Goal: Task Accomplishment & Management: Complete application form

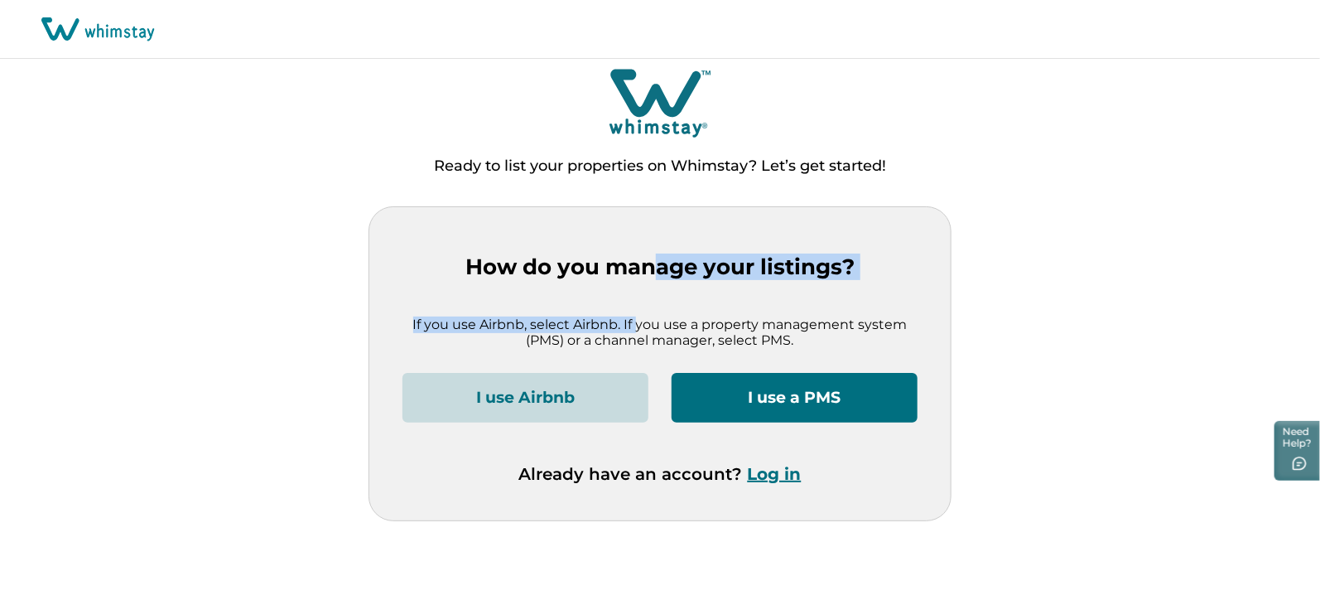
drag, startPoint x: 662, startPoint y: 268, endPoint x: 638, endPoint y: 303, distance: 43.0
click at [638, 303] on div "How do you manage your listings? If you use Airbnb, select Airbnb. If you use a…" at bounding box center [659, 363] width 581 height 313
click at [529, 398] on button "I use Airbnb" at bounding box center [526, 398] width 246 height 50
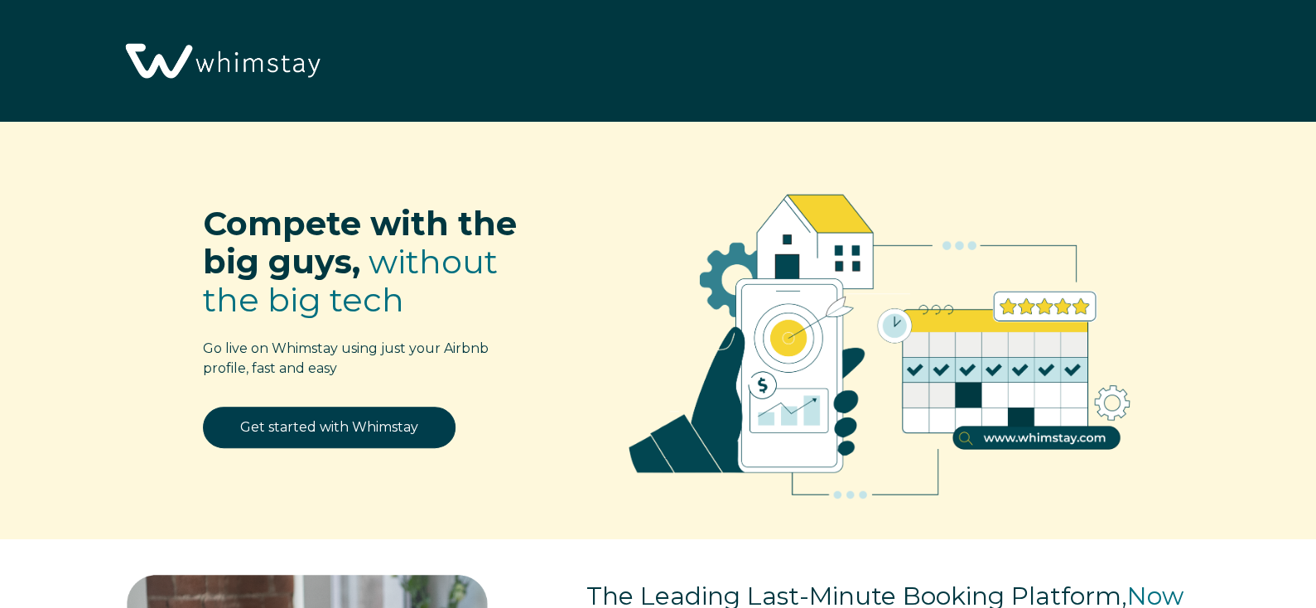
select select "MA"
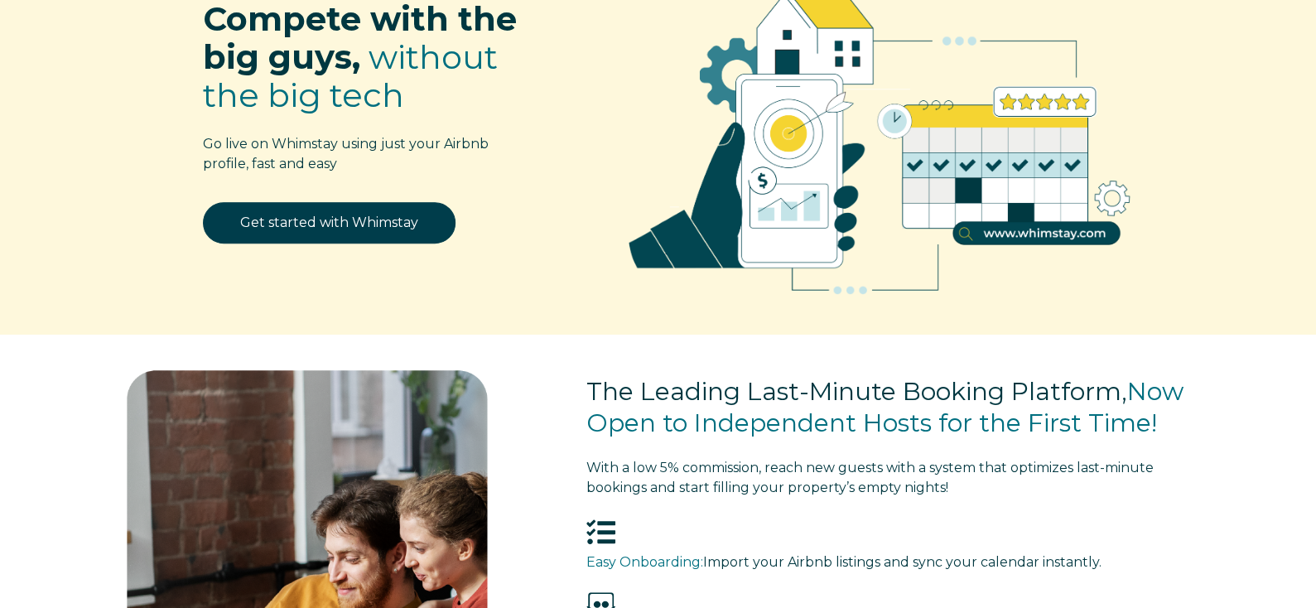
scroll to position [200, 0]
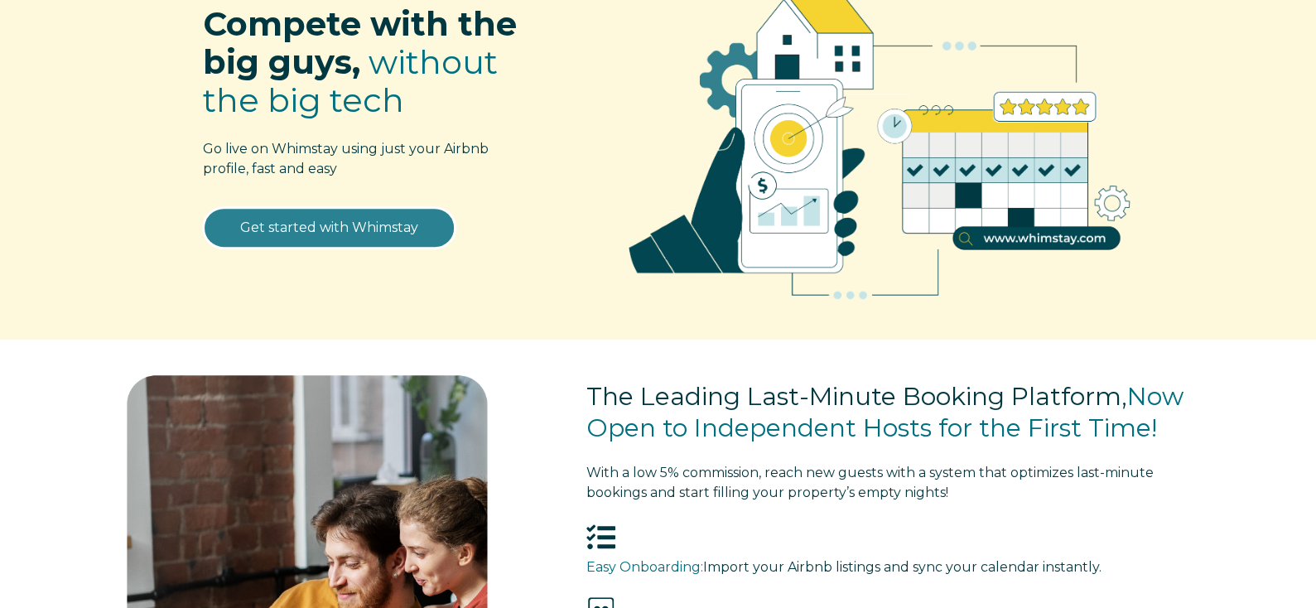
click at [306, 222] on link "Get started with Whimstay" at bounding box center [329, 227] width 253 height 41
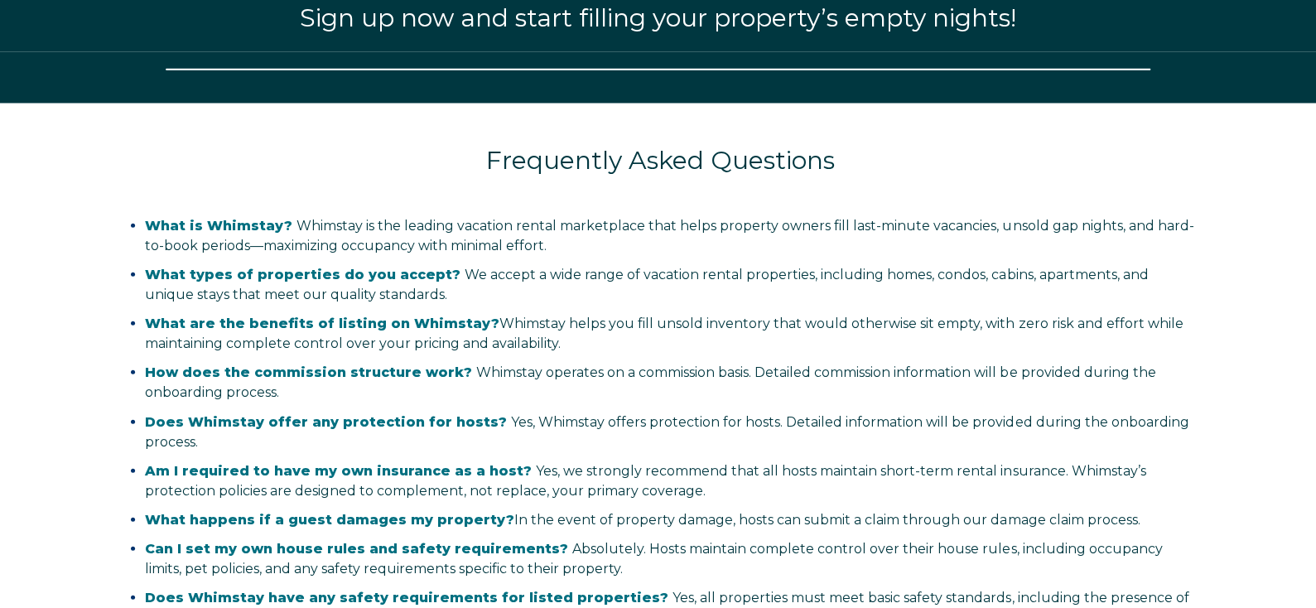
select select "MA"
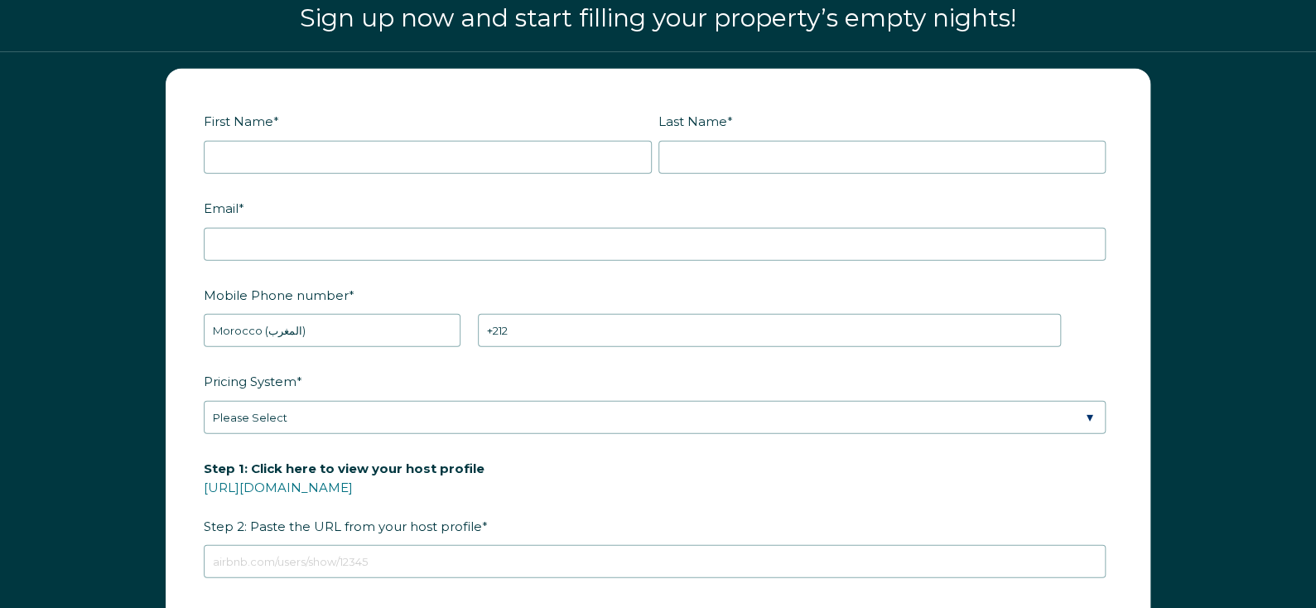
scroll to position [2117, 0]
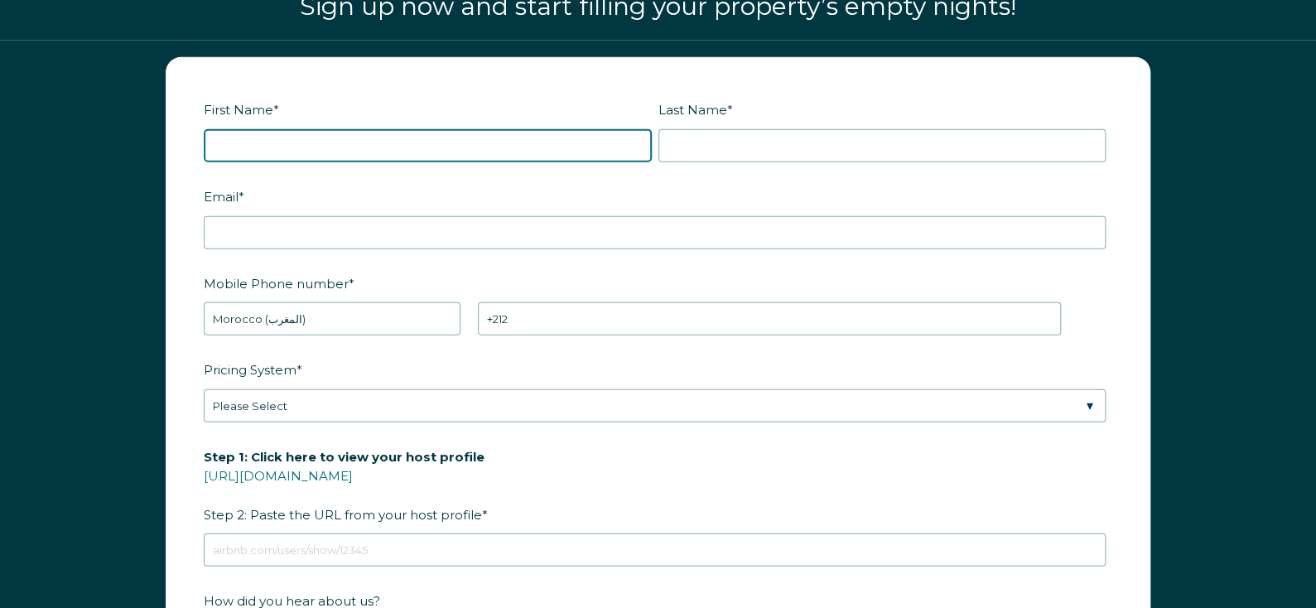
click at [393, 153] on input "First Name *" at bounding box center [428, 145] width 448 height 33
type input "Ouail"
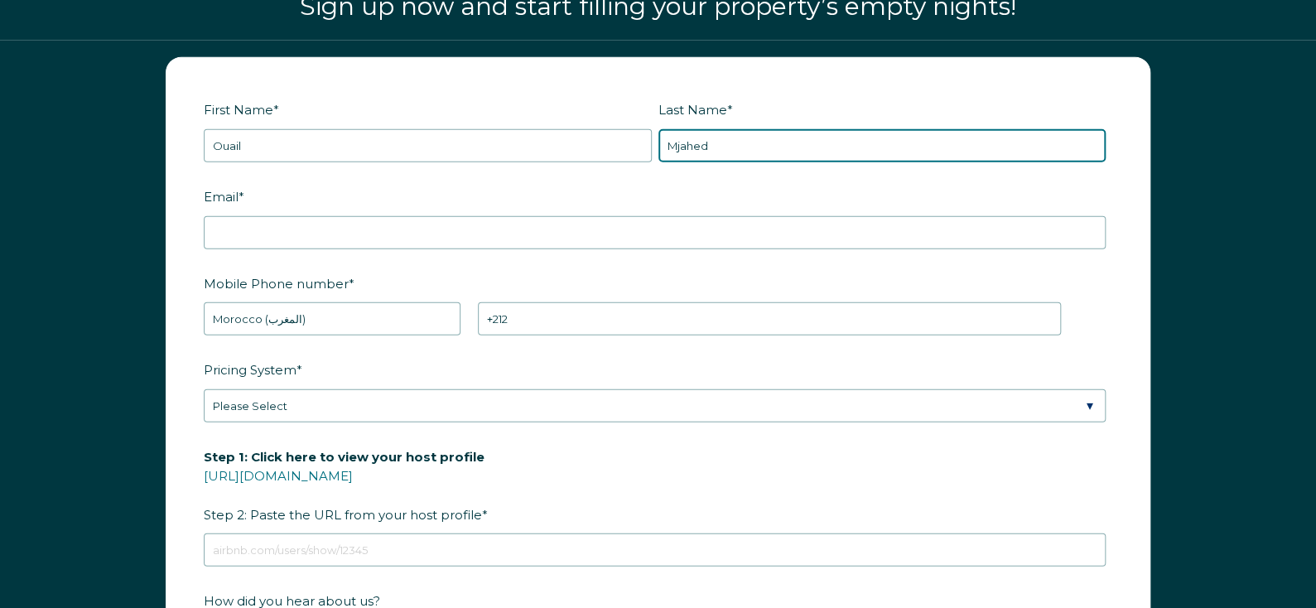
type input "Mjahed"
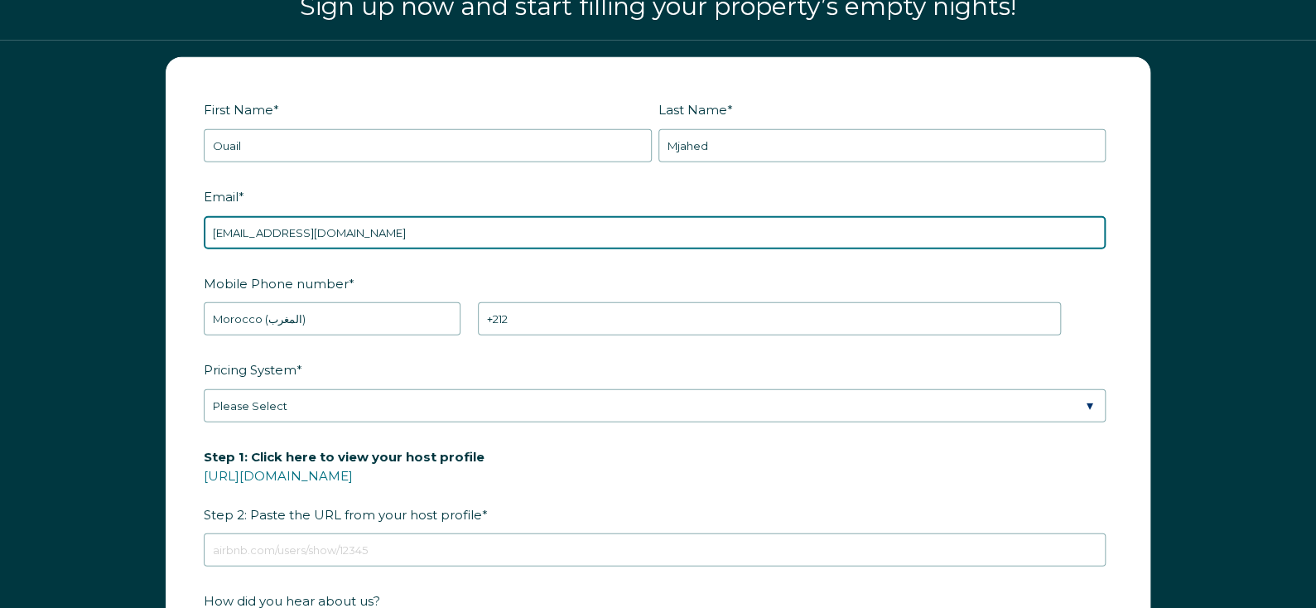
type input "ouailmjahed.airbnb@gmail.com"
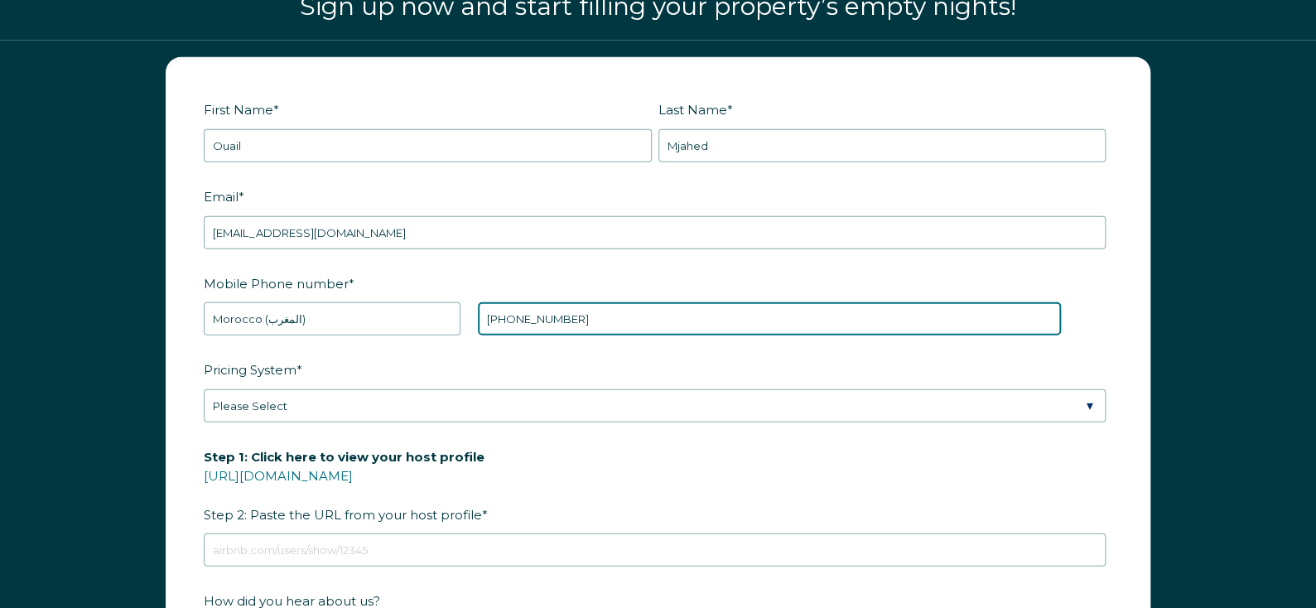
type input "+212 642215381"
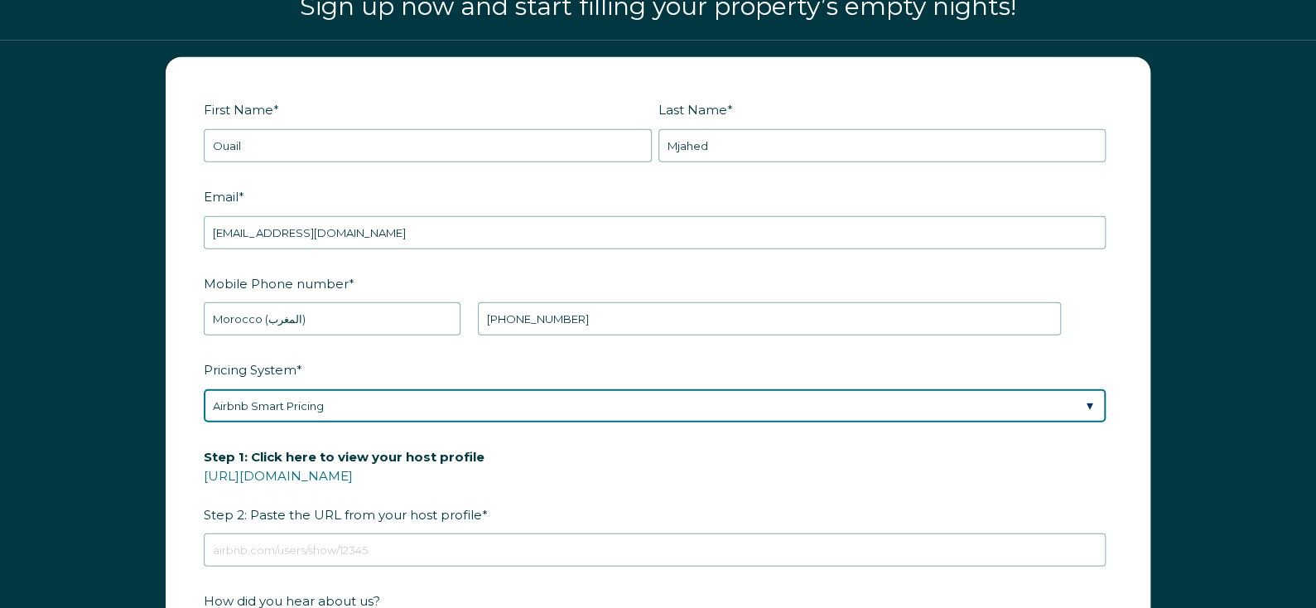
select select "Manual"
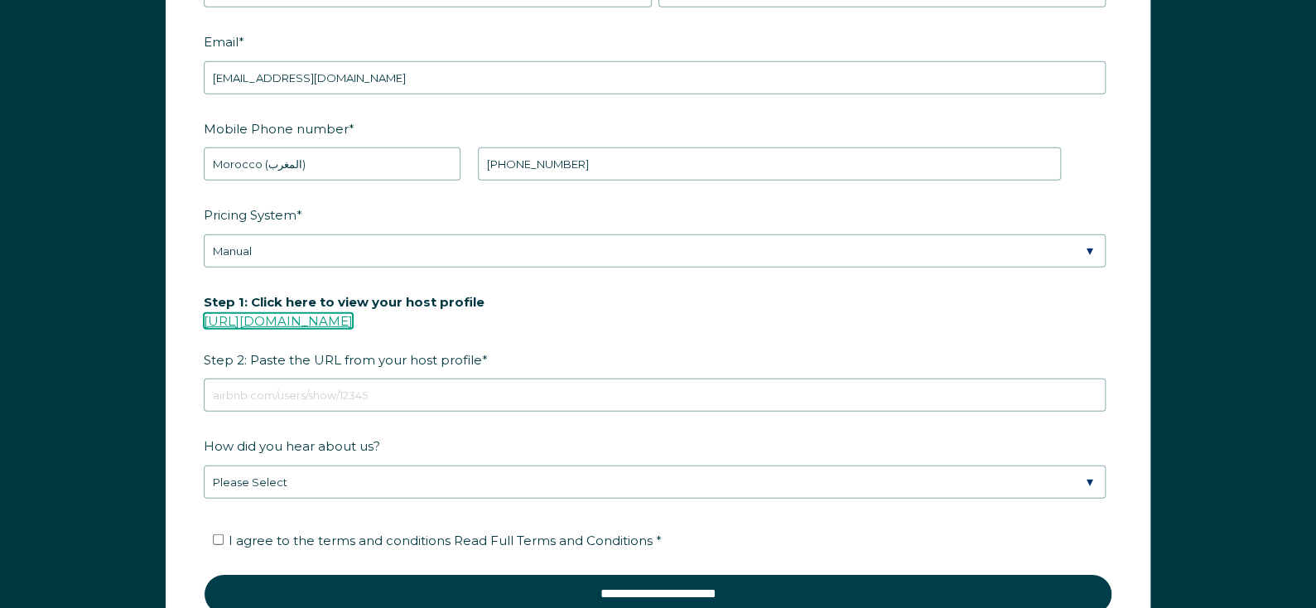
scroll to position [2273, 0]
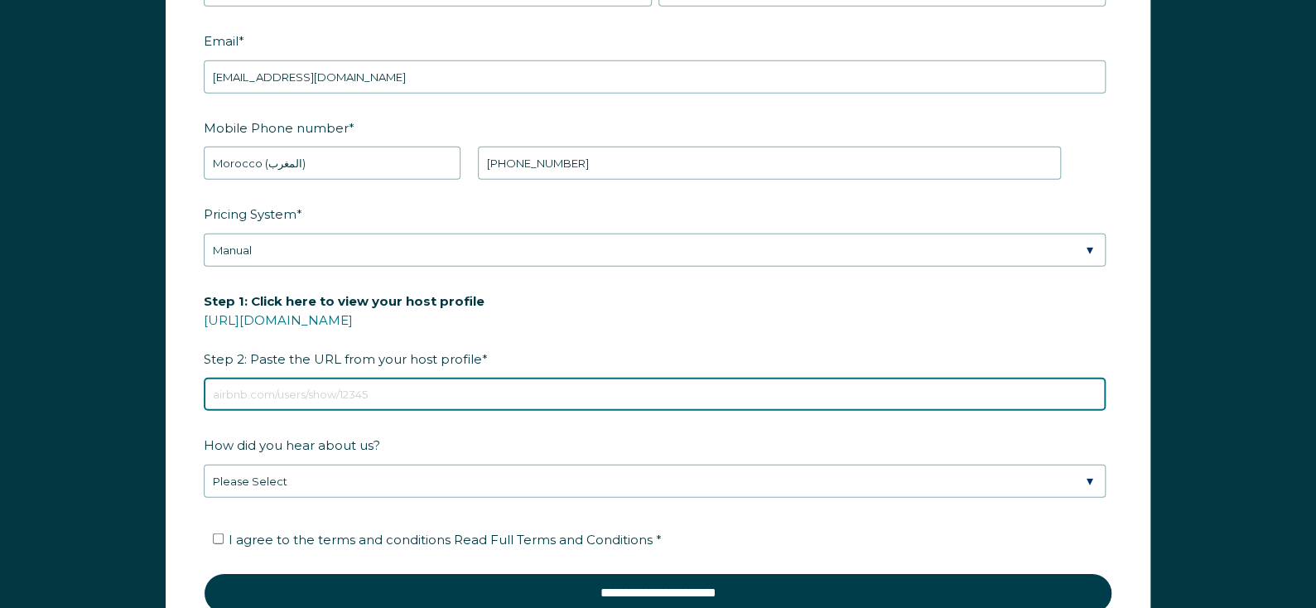
click at [427, 378] on input "Step 1: Click here to view your host profile https://www.airbnb.com/users/show/…" at bounding box center [655, 394] width 902 height 33
paste input "https://www.airbnb.com/users/show/696751423"
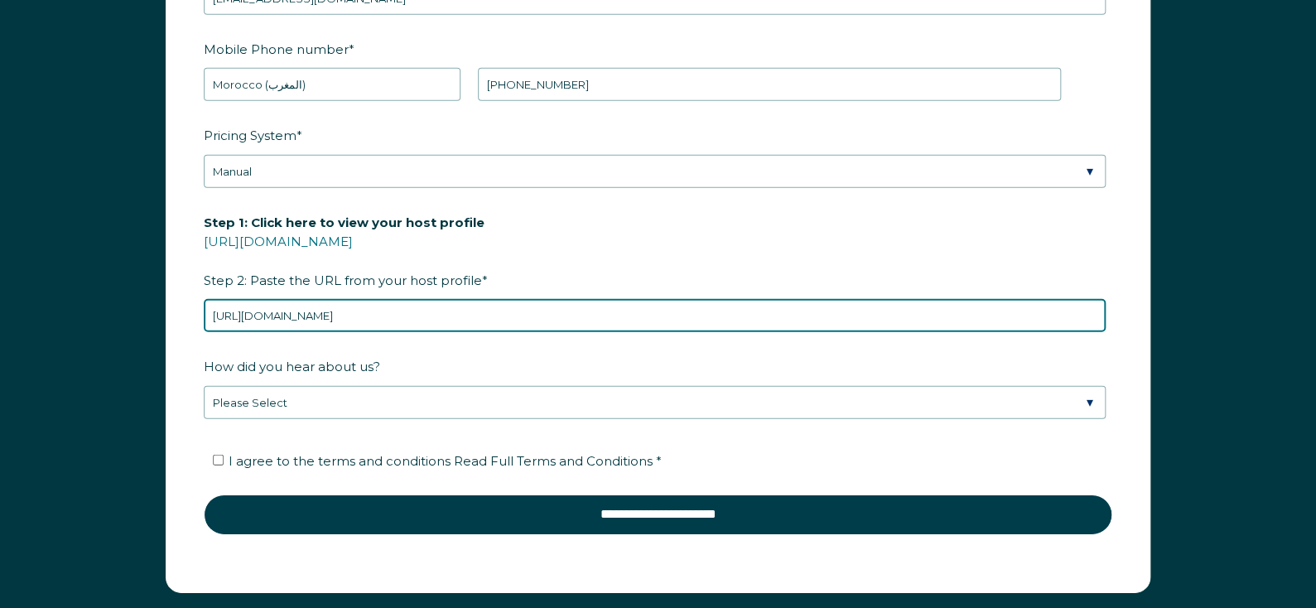
scroll to position [2357, 0]
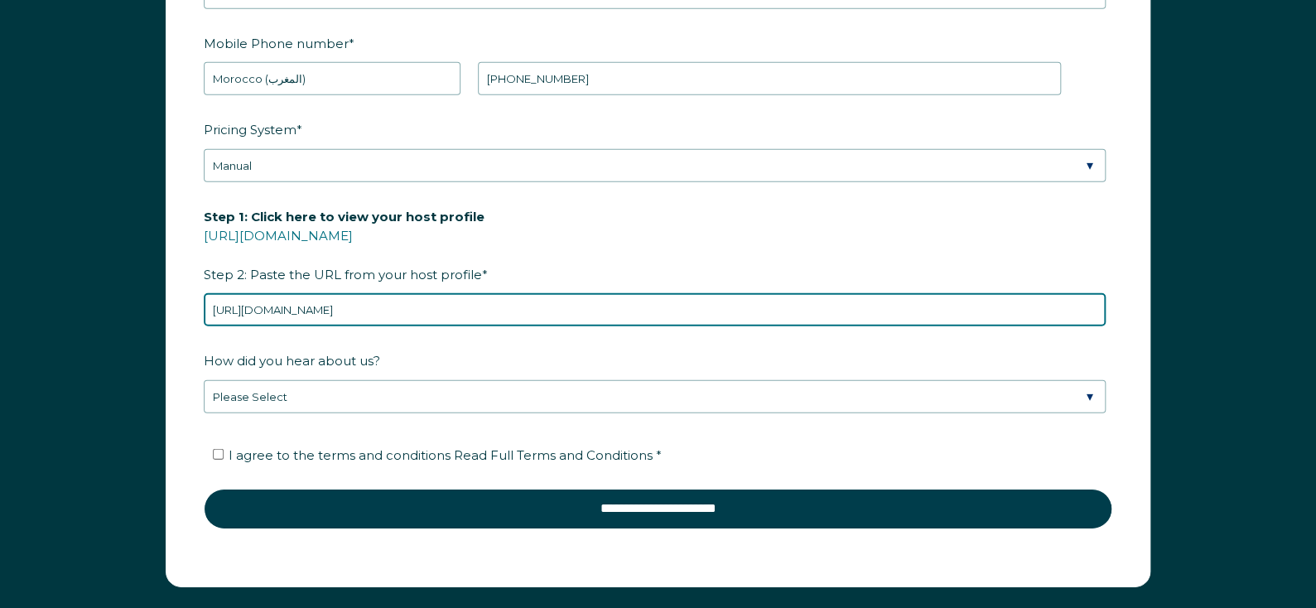
type input "https://www.airbnb.com/users/show/696751423"
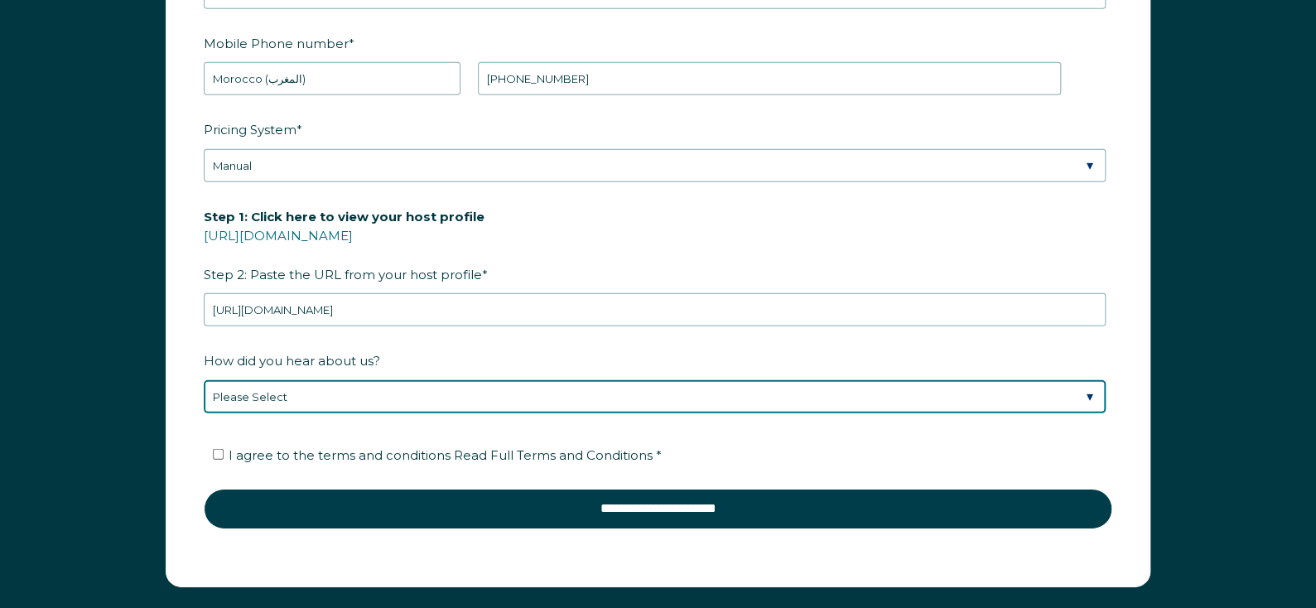
click at [523, 380] on select "Please Select Found Whimstay through a Google search Direct outreach from a Whi…" at bounding box center [655, 396] width 902 height 33
select select "Google Search"
click at [204, 380] on select "Please Select Found Whimstay through a Google search Direct outreach from a Whi…" at bounding box center [655, 396] width 902 height 33
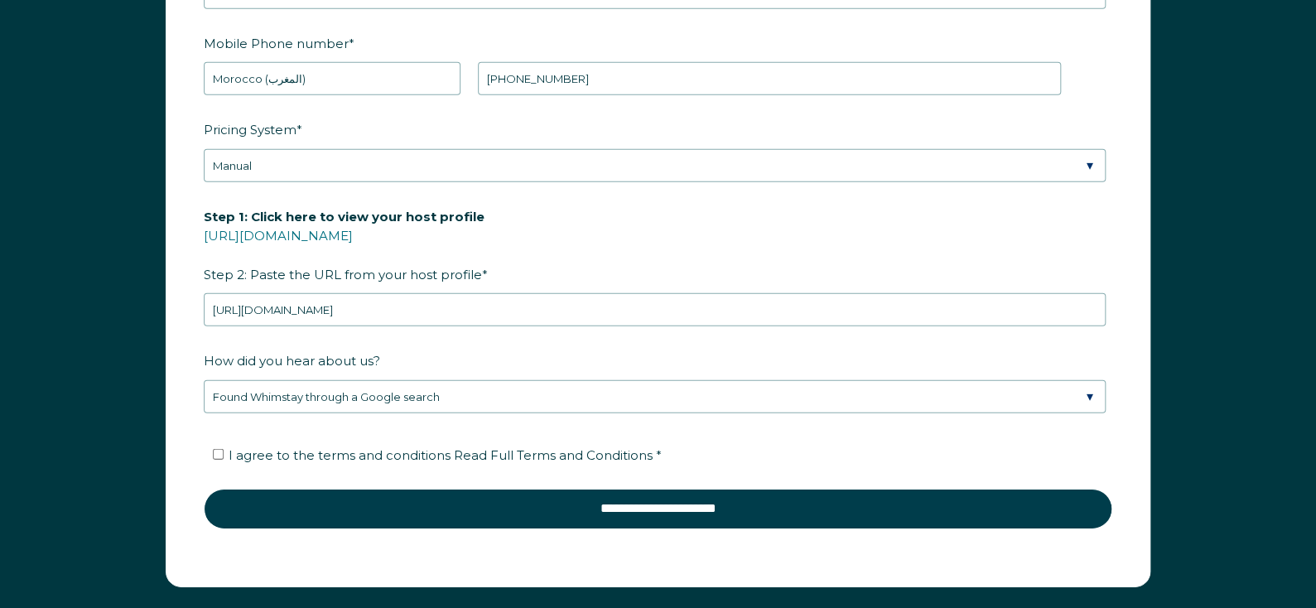
click at [350, 451] on span "I agree to the terms and conditions Read Full Terms and Conditions *" at bounding box center [445, 455] width 433 height 16
click at [224, 451] on input "I agree to the terms and conditions Read Full Terms and Conditions *" at bounding box center [218, 454] width 11 height 11
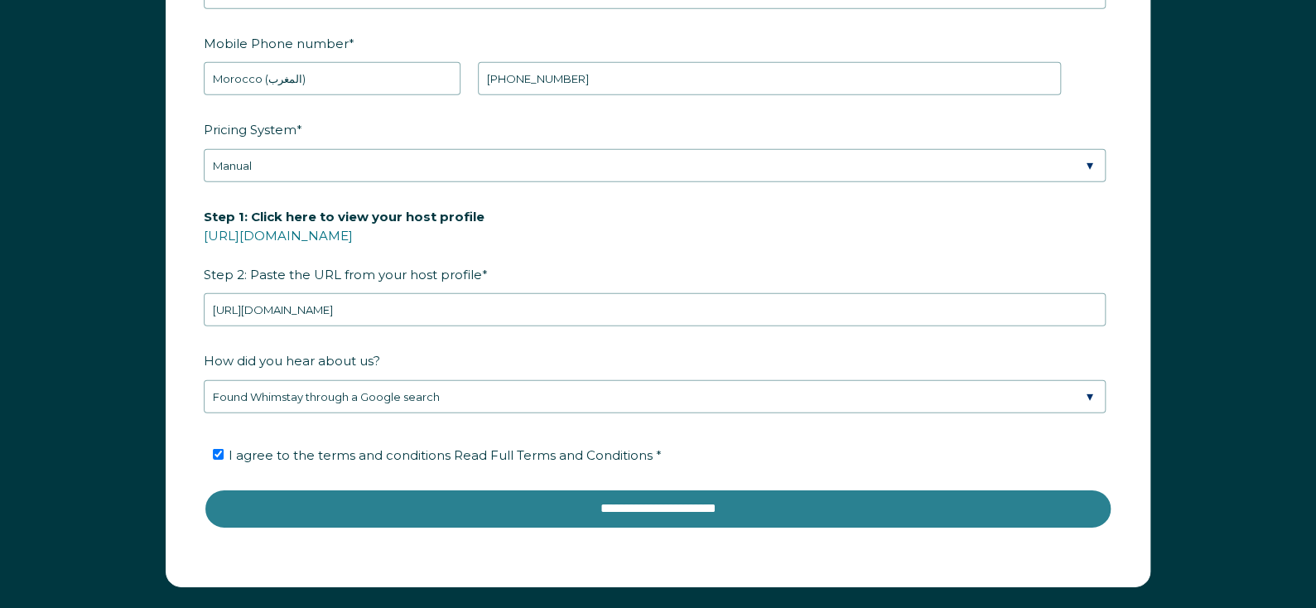
click at [378, 503] on input "**********" at bounding box center [658, 509] width 909 height 40
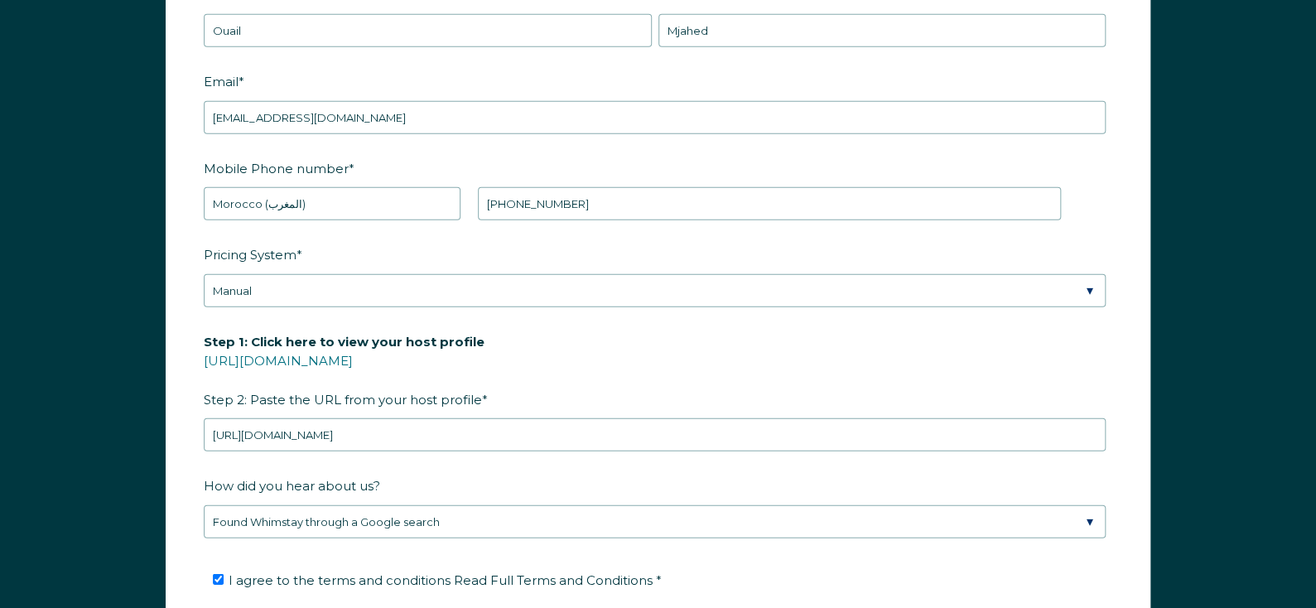
scroll to position [2233, 0]
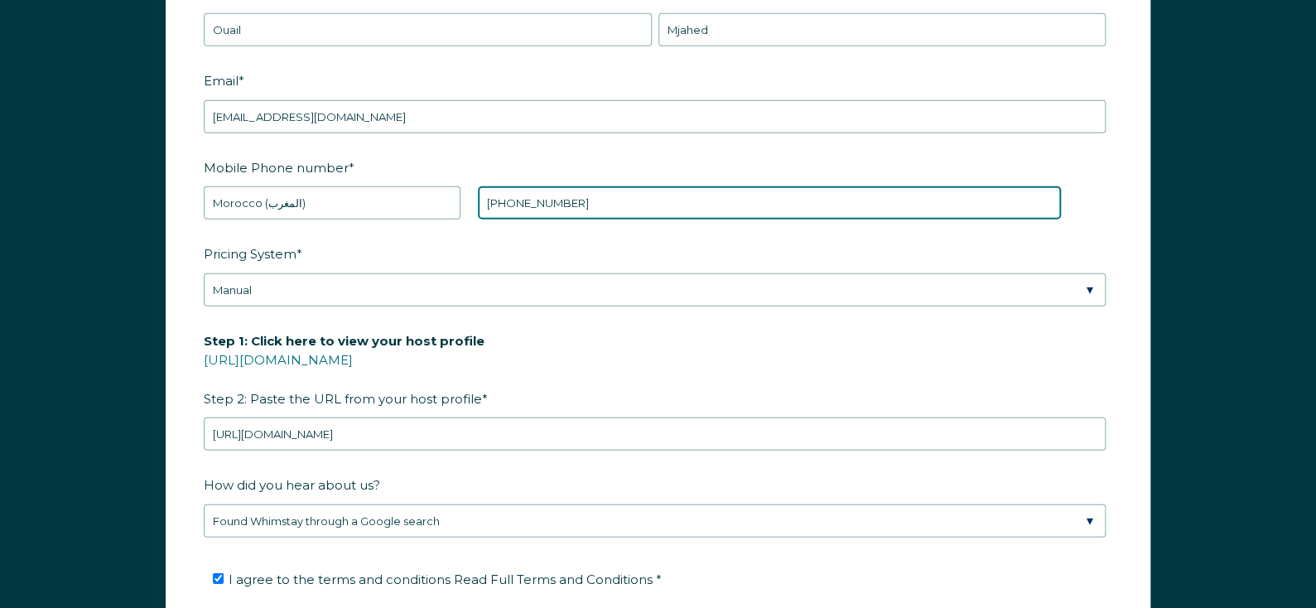
click at [501, 189] on input "[PHONE_NUMBER]" at bounding box center [769, 202] width 582 height 33
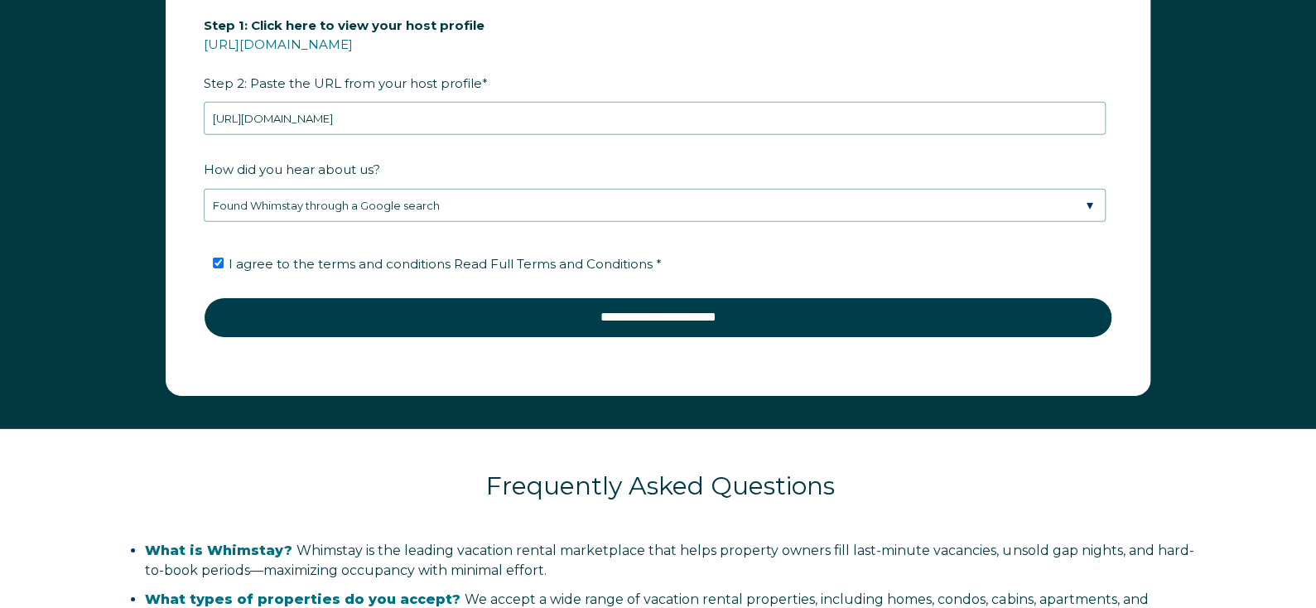
scroll to position [2576, 0]
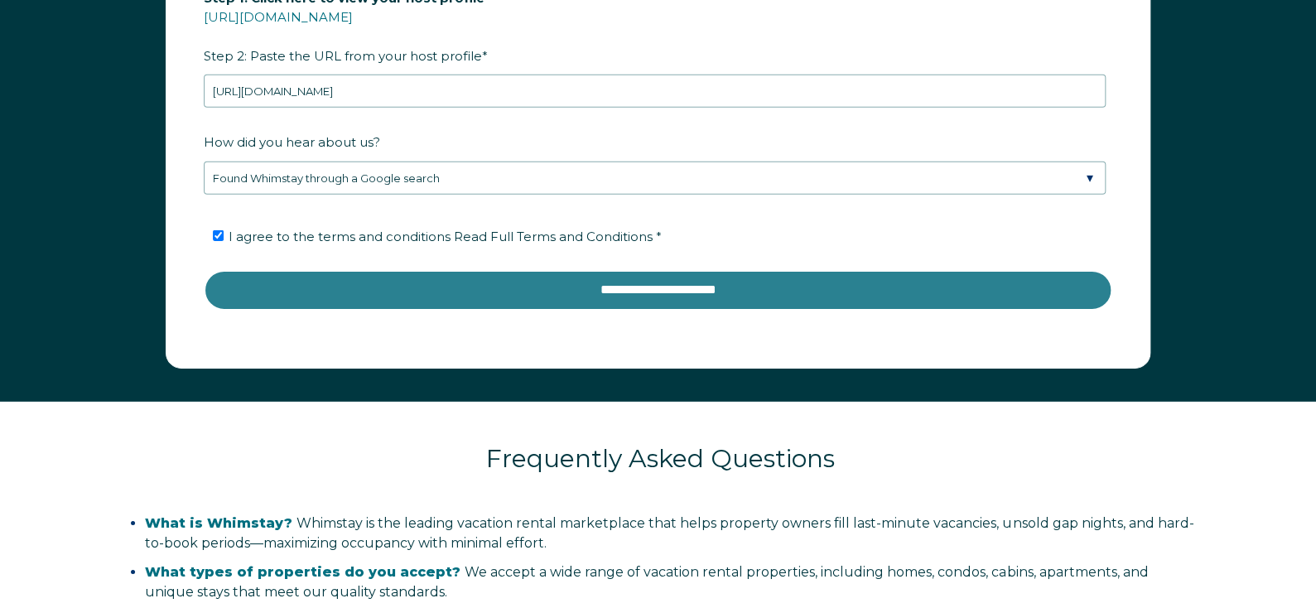
click at [587, 286] on input "**********" at bounding box center [658, 290] width 909 height 40
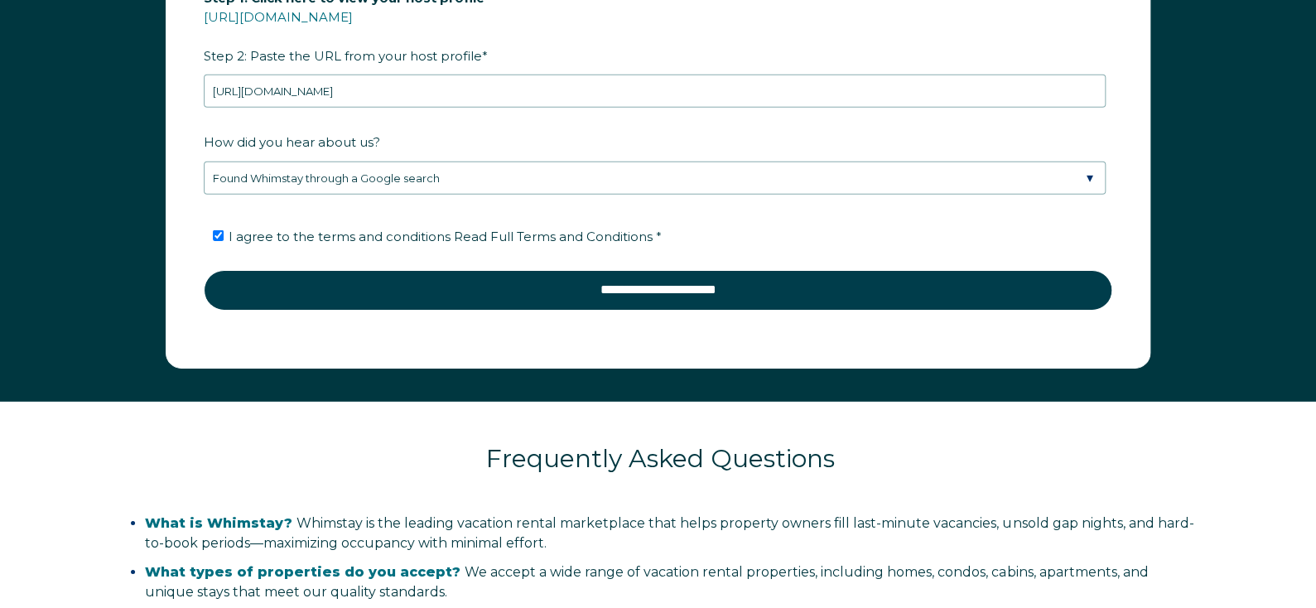
click at [417, 229] on span "I agree to the terms and conditions Read Full Terms and Conditions *" at bounding box center [445, 237] width 433 height 16
click at [224, 230] on input "I agree to the terms and conditions Read Full Terms and Conditions *" at bounding box center [218, 235] width 11 height 11
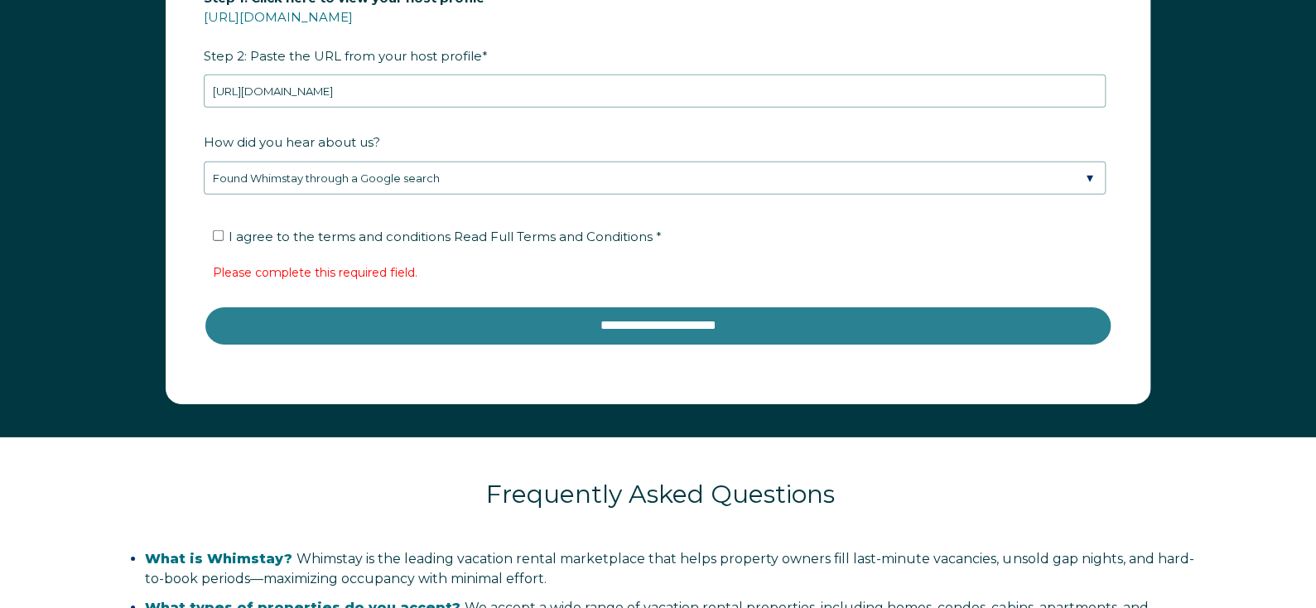
click at [432, 317] on input "**********" at bounding box center [658, 326] width 909 height 40
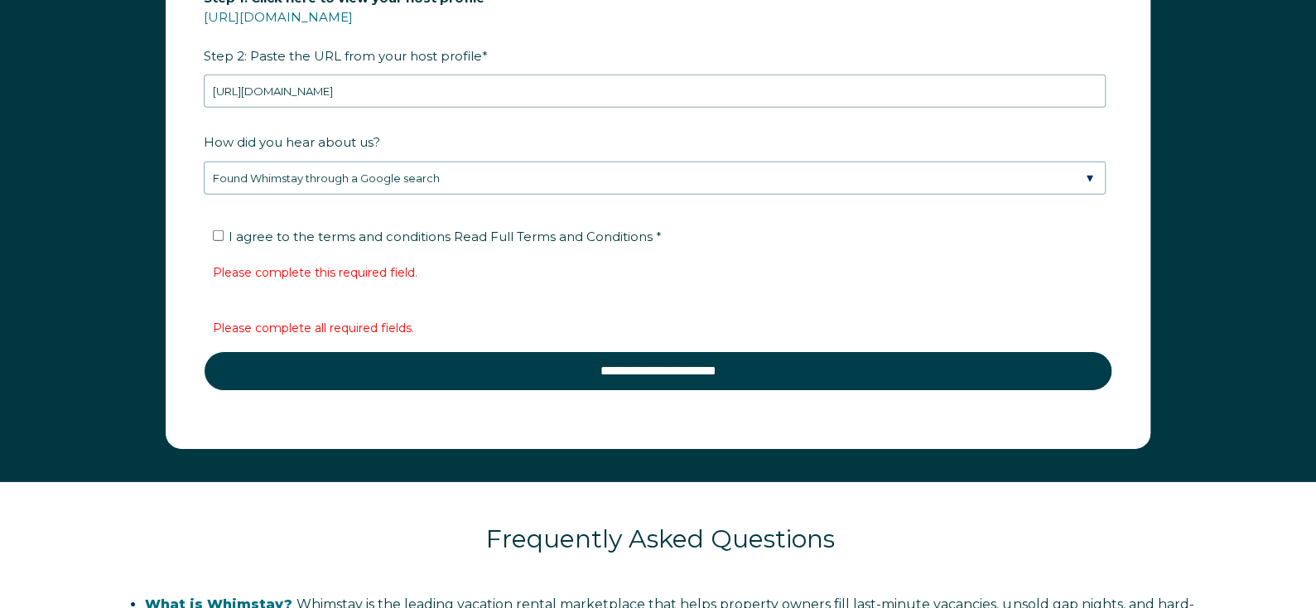
click at [369, 224] on li "I agree to the terms and conditions Read Full Terms and Conditions *" at bounding box center [664, 237] width 902 height 27
click at [369, 232] on span "I agree to the terms and conditions Read Full Terms and Conditions *" at bounding box center [445, 237] width 433 height 16
click at [224, 232] on input "I agree to the terms and conditions Read Full Terms and Conditions *" at bounding box center [218, 235] width 11 height 11
checkbox input "true"
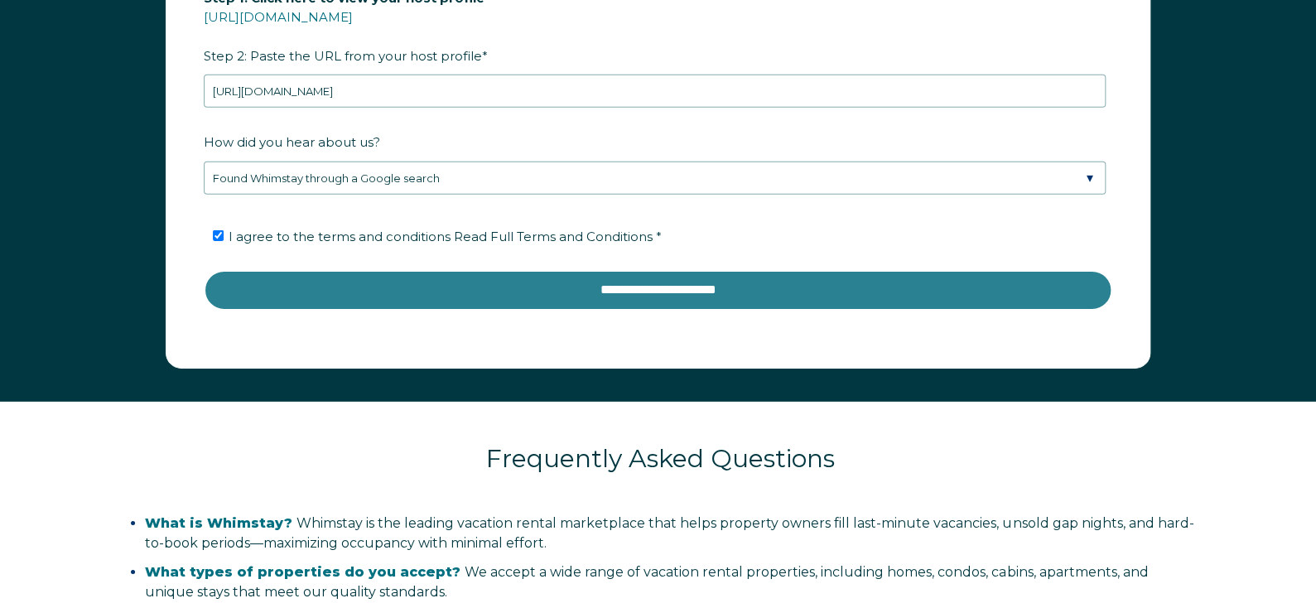
click at [479, 289] on input "**********" at bounding box center [658, 290] width 909 height 40
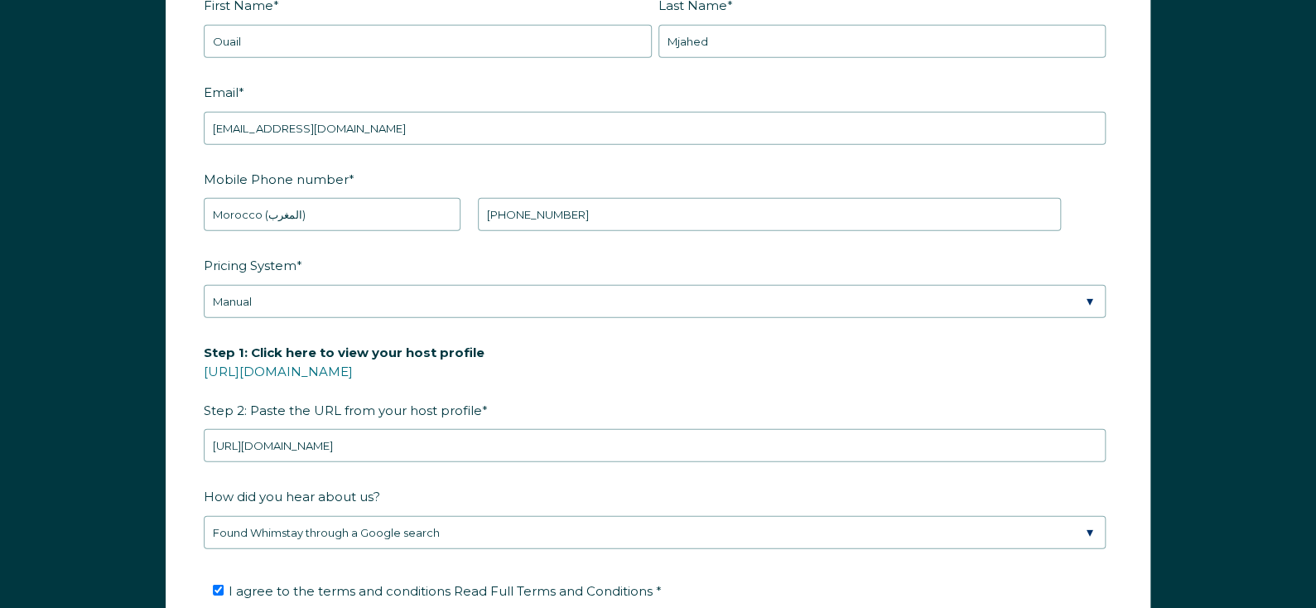
scroll to position [2222, 0]
click at [302, 205] on select "* [GEOGRAPHIC_DATA] (‫[GEOGRAPHIC_DATA]‬‎) [GEOGRAPHIC_DATA] ([GEOGRAPHIC_DATA]…" at bounding box center [332, 214] width 257 height 33
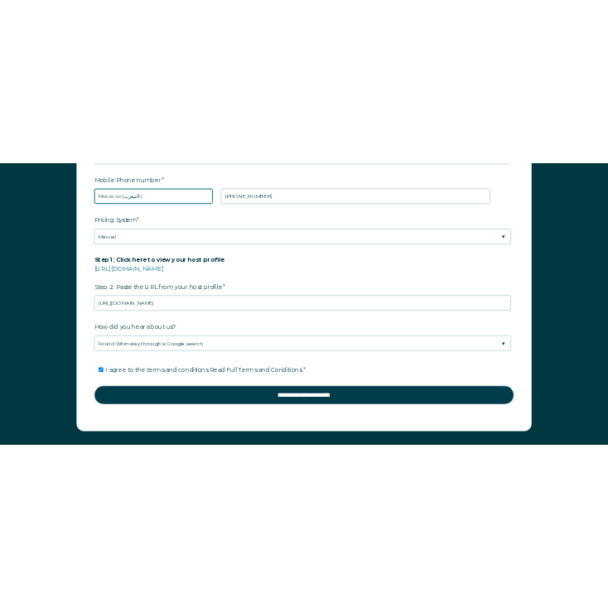
scroll to position [2377, 0]
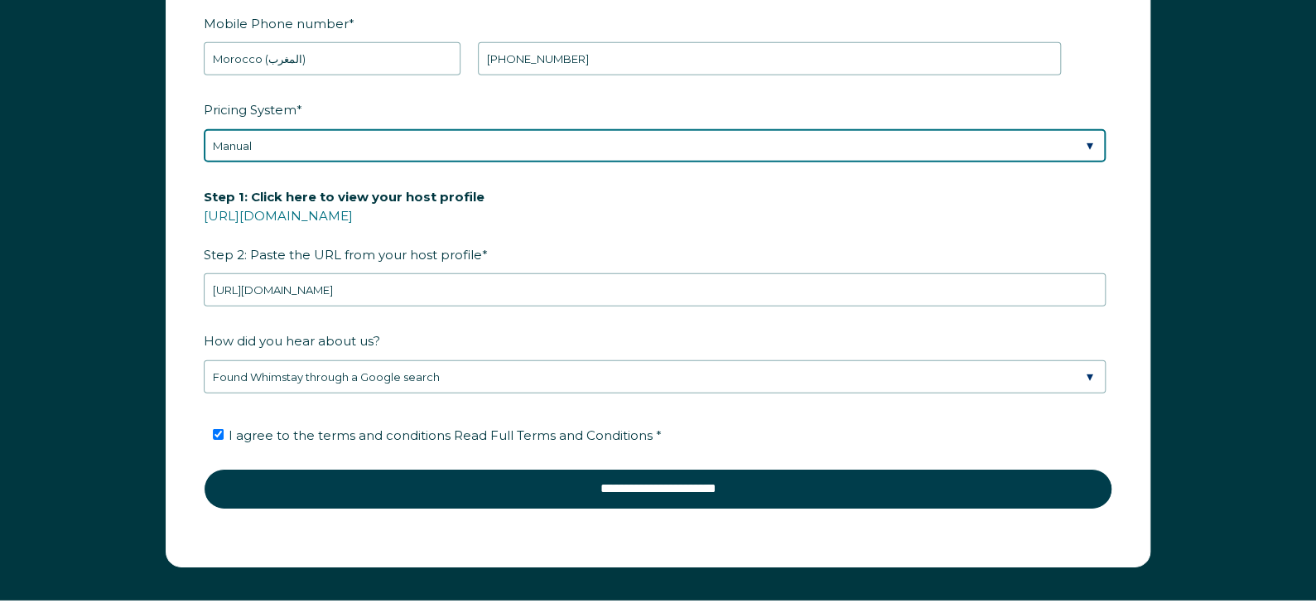
click at [302, 147] on select "Please Select Manual Airbnb Smart Pricing PriceLabs Wheelhouse Beyond Pricing 3…" at bounding box center [655, 145] width 902 height 33
select select "Airbnb Smart Pricing"
click at [204, 129] on select "Please Select Manual Airbnb Smart Pricing PriceLabs Wheelhouse Beyond Pricing 3…" at bounding box center [655, 145] width 902 height 33
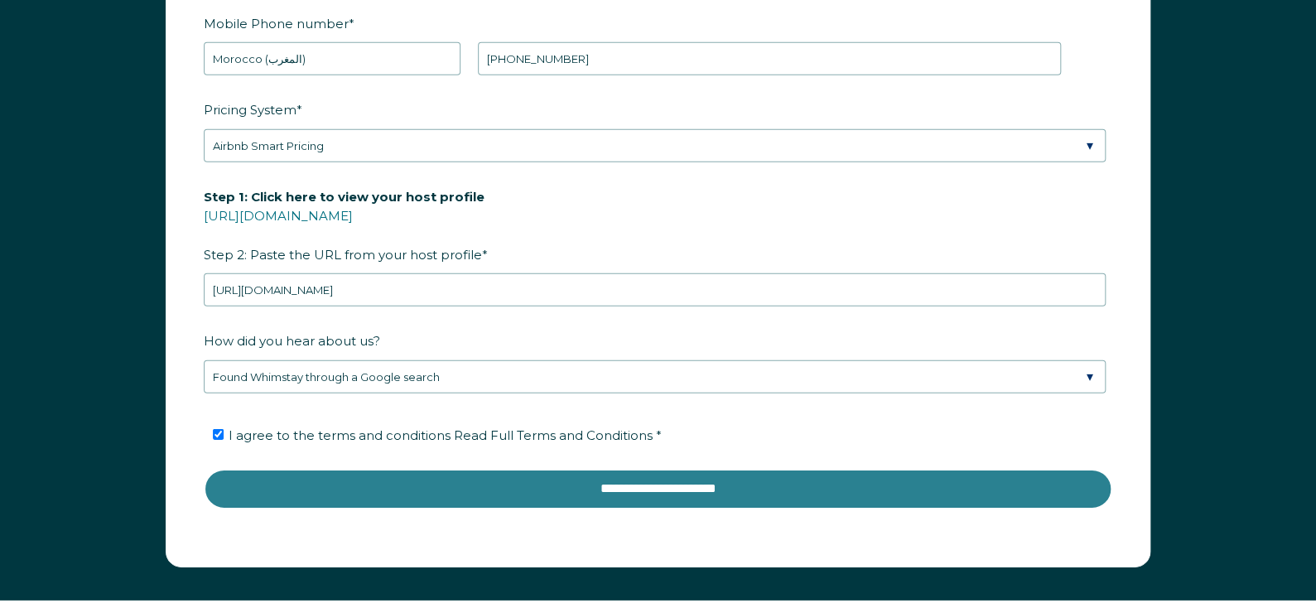
click at [328, 489] on input "**********" at bounding box center [658, 489] width 909 height 40
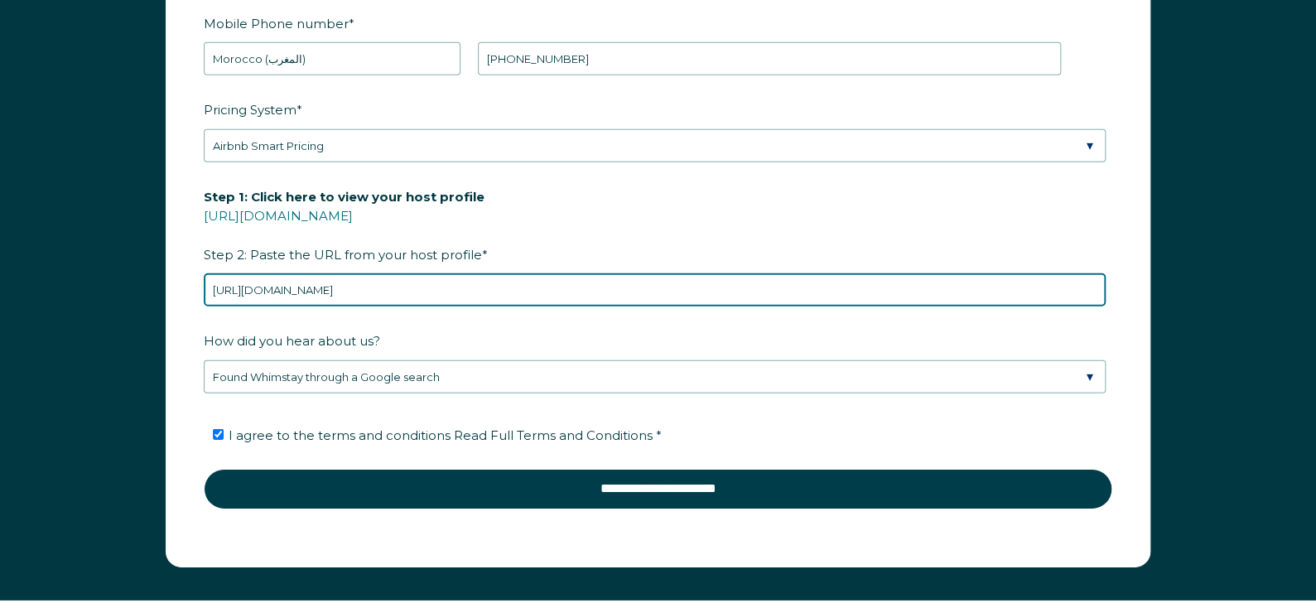
drag, startPoint x: 459, startPoint y: 291, endPoint x: 447, endPoint y: 292, distance: 11.7
click at [447, 292] on input "[URL][DOMAIN_NAME]" at bounding box center [655, 289] width 902 height 33
click at [317, 289] on input "[URL][DOMAIN_NAME]" at bounding box center [655, 289] width 902 height 33
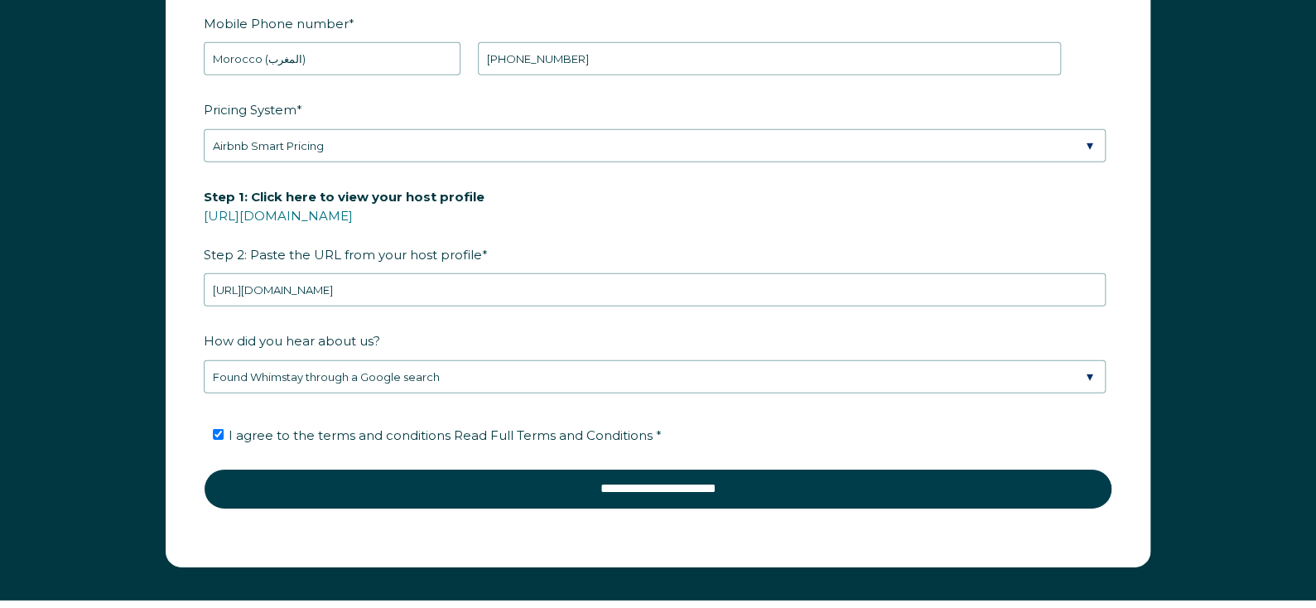
click at [353, 334] on span "How did you hear about us?" at bounding box center [292, 341] width 176 height 26
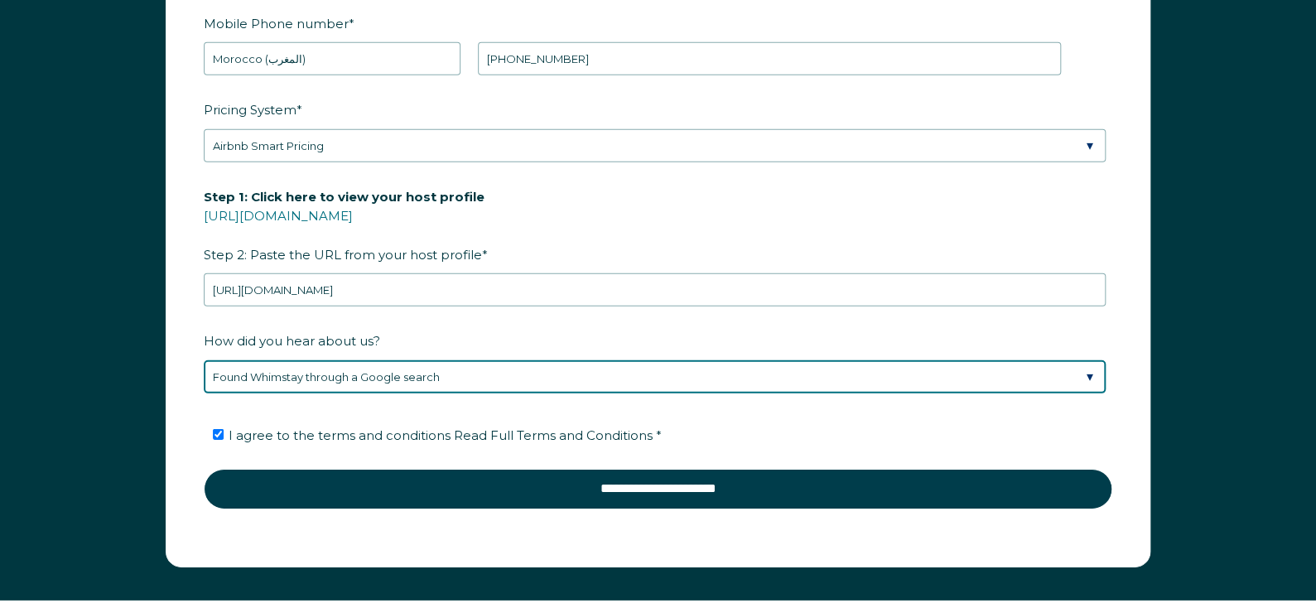
click at [353, 360] on select "Please Select Found Whimstay through a Google search Direct outreach from a Whi…" at bounding box center [655, 376] width 902 height 33
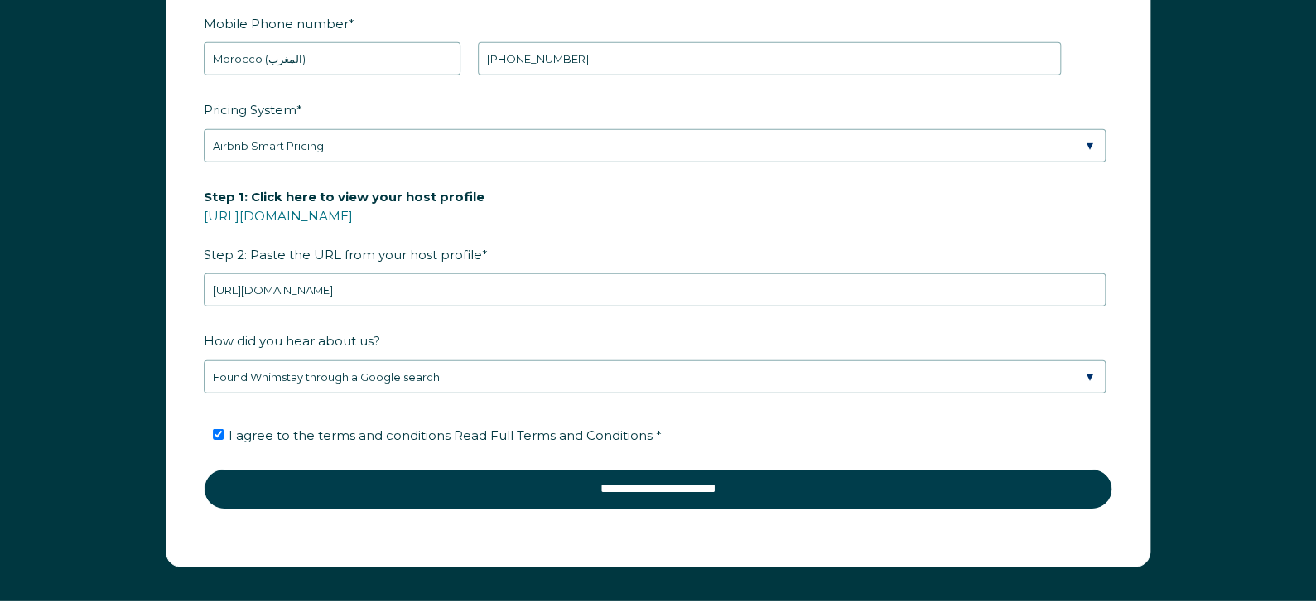
click at [353, 334] on span "How did you hear about us?" at bounding box center [292, 341] width 176 height 26
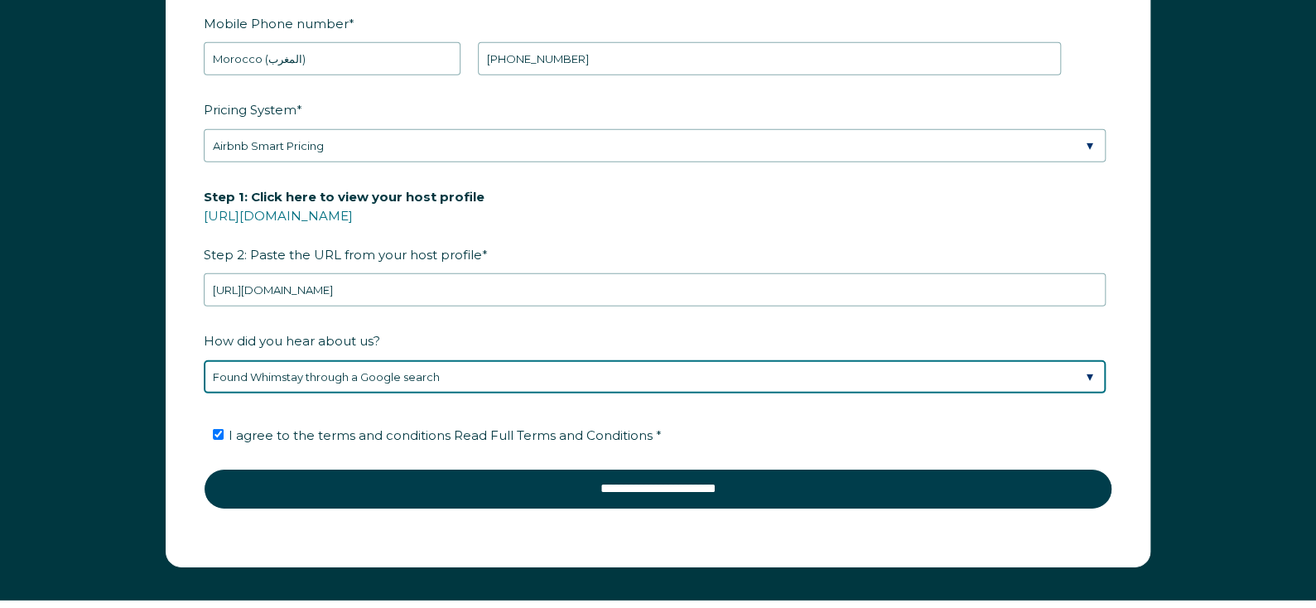
click at [353, 360] on select "Please Select Found Whimstay through a Google search Direct outreach from a Whi…" at bounding box center [655, 376] width 902 height 33
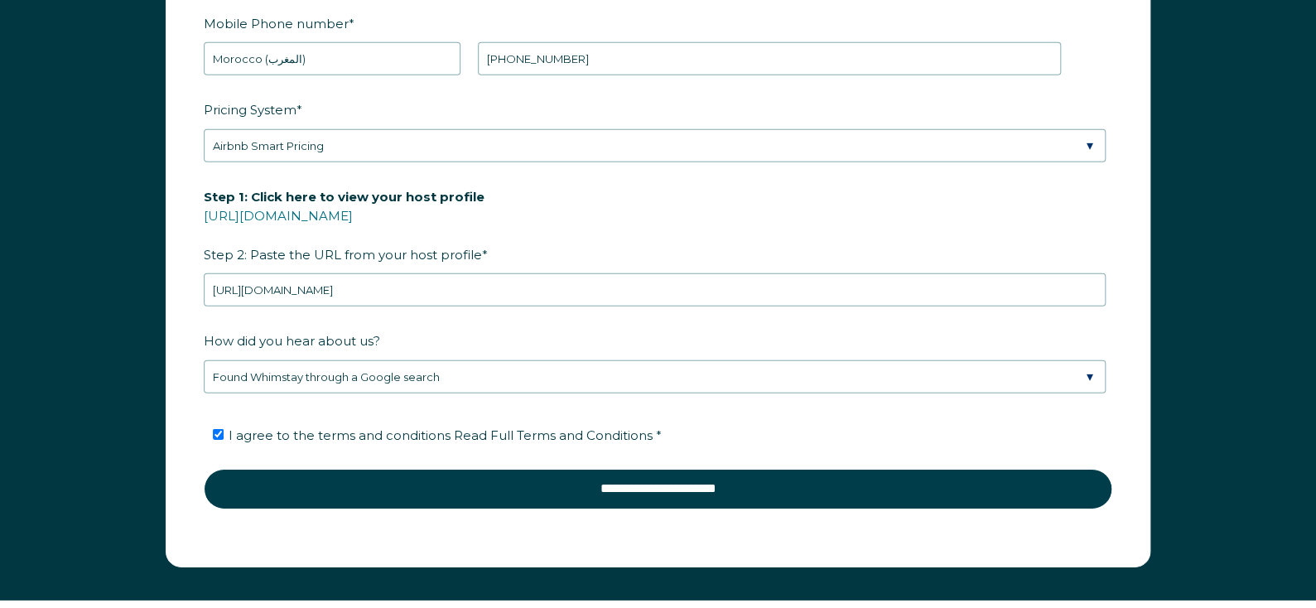
click at [353, 334] on span "How did you hear about us?" at bounding box center [292, 341] width 176 height 26
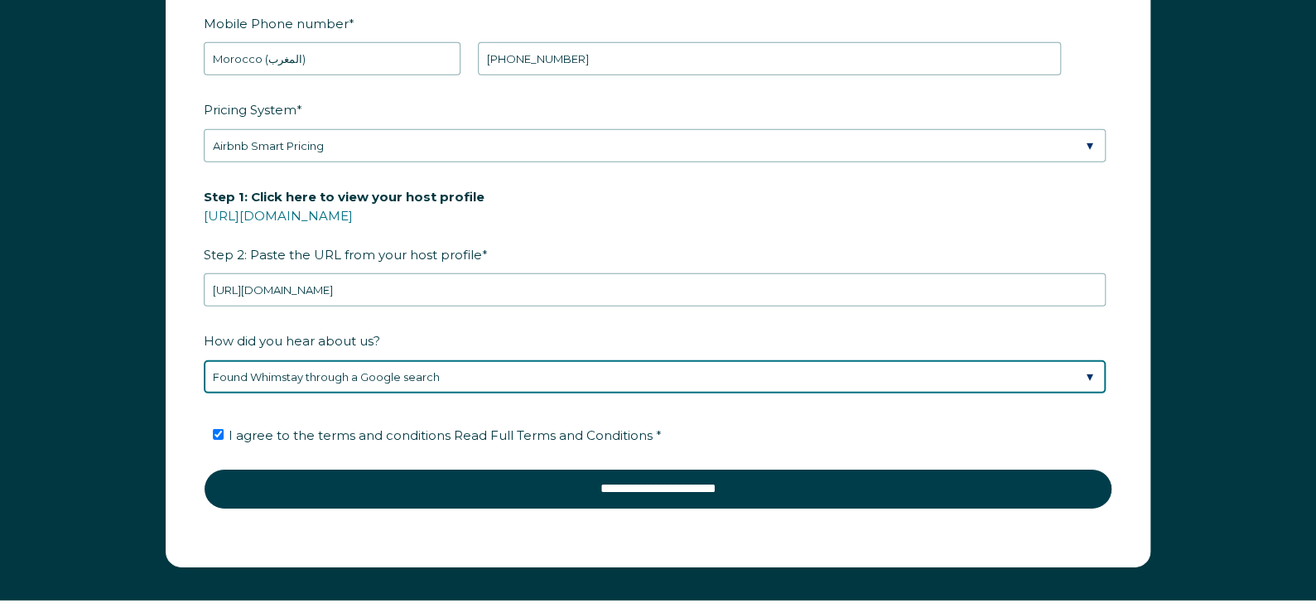
click at [353, 360] on select "Please Select Found Whimstay through a Google search Direct outreach from a Whi…" at bounding box center [655, 376] width 902 height 33
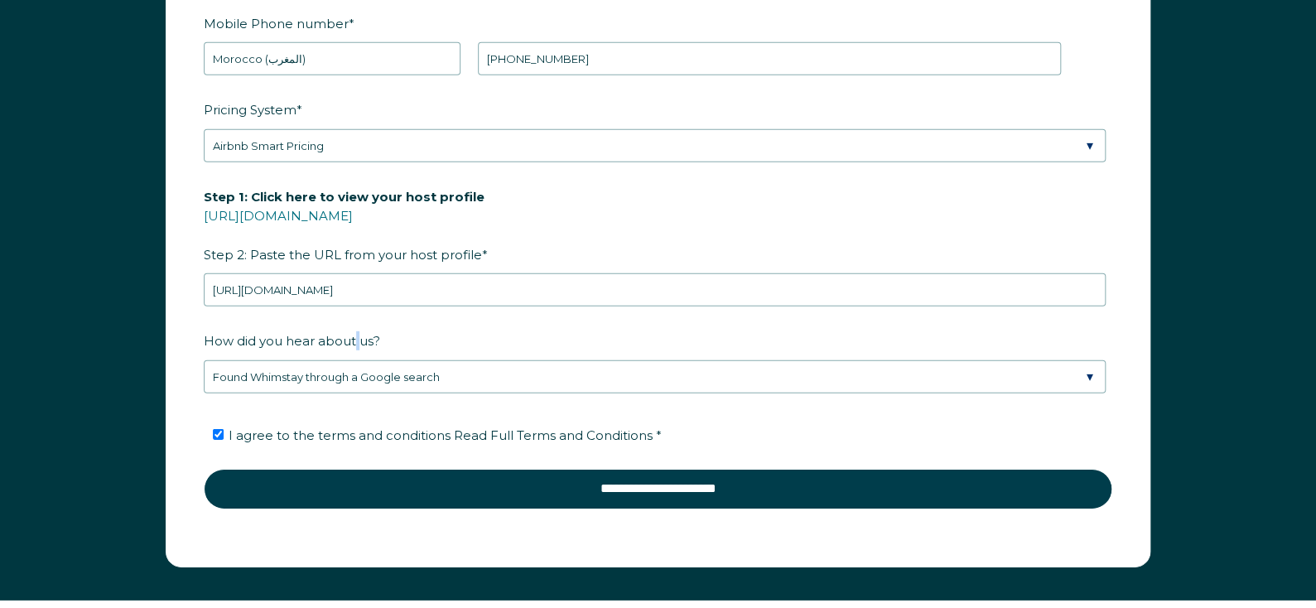
click at [353, 334] on span "How did you hear about us?" at bounding box center [292, 341] width 176 height 26
click at [353, 360] on select "Please Select Found Whimstay through a Google search Direct outreach from a Whi…" at bounding box center [655, 376] width 902 height 33
click at [353, 334] on span "How did you hear about us?" at bounding box center [292, 341] width 176 height 26
click at [353, 360] on select "Please Select Found Whimstay through a Google search Direct outreach from a Whi…" at bounding box center [655, 376] width 902 height 33
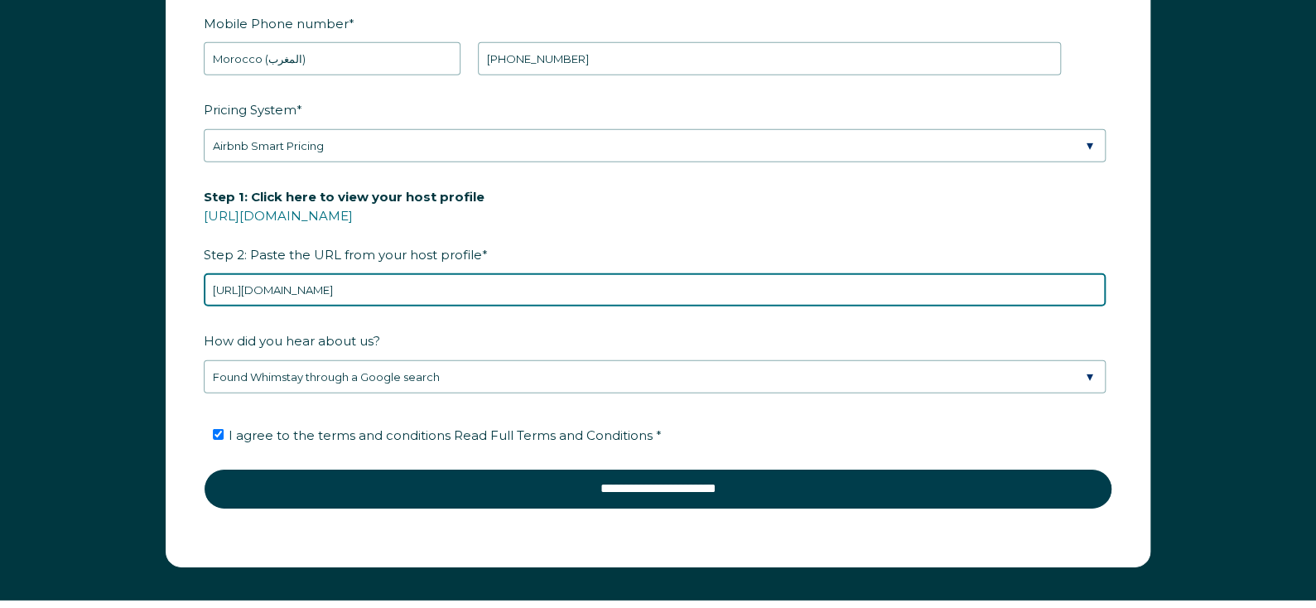
click at [410, 280] on input "[URL][DOMAIN_NAME]" at bounding box center [655, 289] width 902 height 33
click at [257, 273] on input "[URL][DOMAIN_NAME]" at bounding box center [655, 289] width 902 height 33
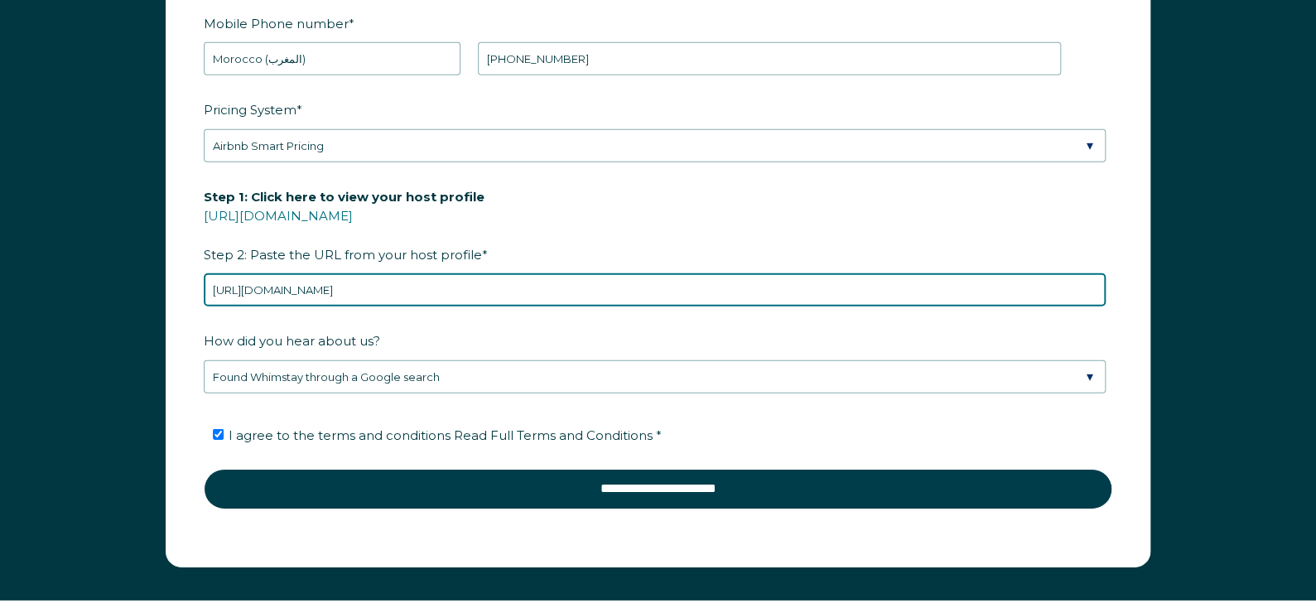
drag, startPoint x: 278, startPoint y: 283, endPoint x: 100, endPoint y: 259, distance: 179.7
click at [100, 259] on div "First Name * Ouail Last Name * Mjahed RBO Token Company ID Referrer Code Dialer…" at bounding box center [658, 189] width 1316 height 819
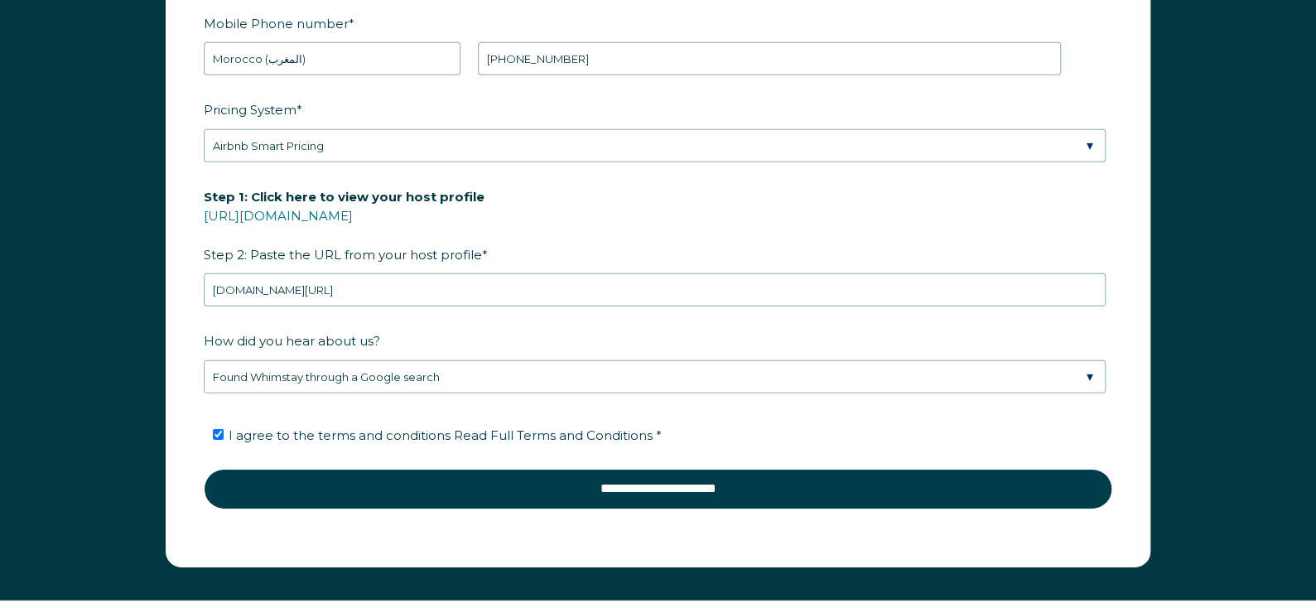
click at [175, 324] on form "First Name * Ouail Last Name * Mjahed RBO Token Company ID Referrer Code Dialer…" at bounding box center [657, 182] width 983 height 768
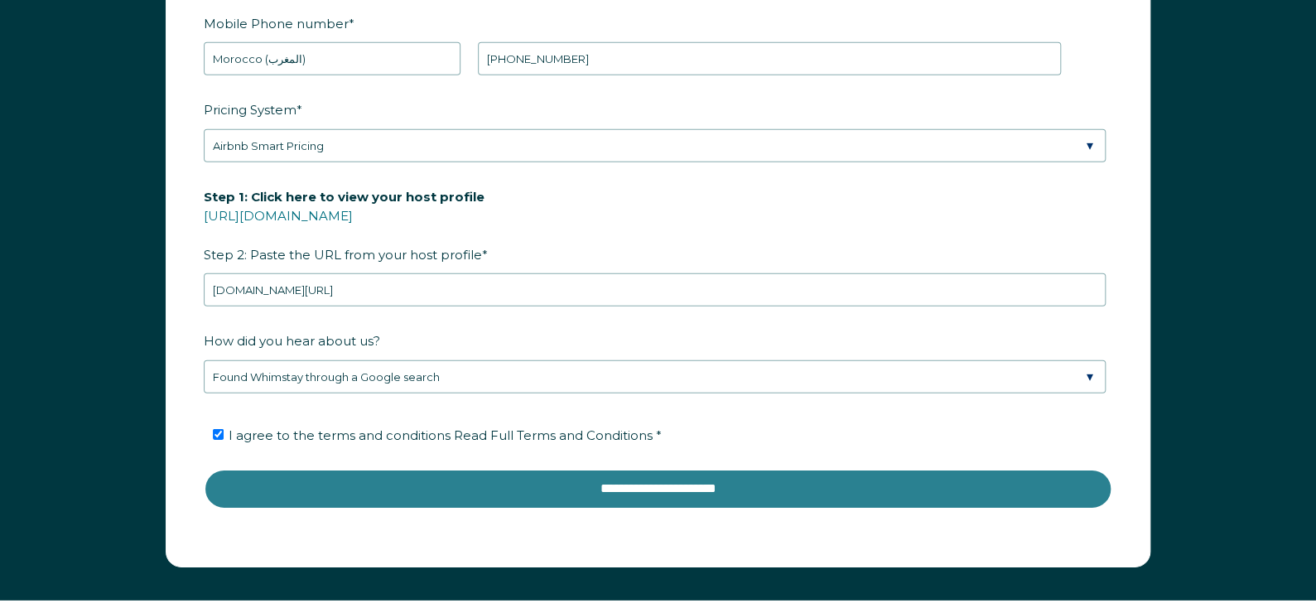
click at [388, 475] on input "**********" at bounding box center [658, 489] width 909 height 40
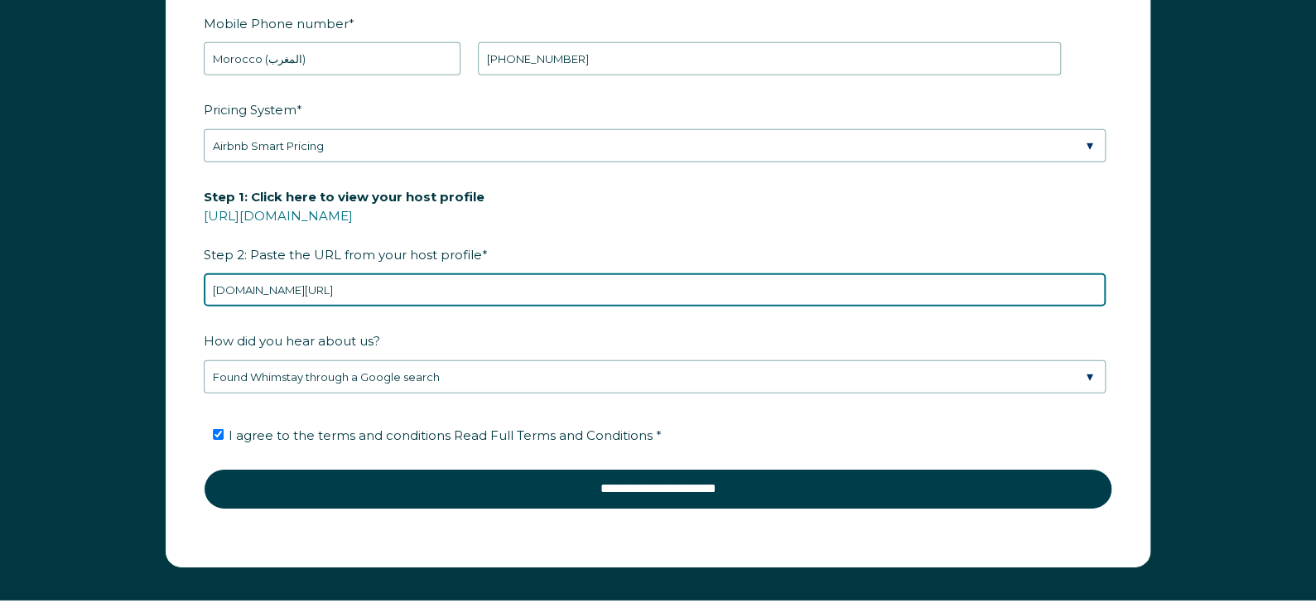
click at [526, 298] on input "airbnb.com/users/show/696751423" at bounding box center [655, 289] width 902 height 33
paste input "https://www."
type input "[URL][DOMAIN_NAME]"
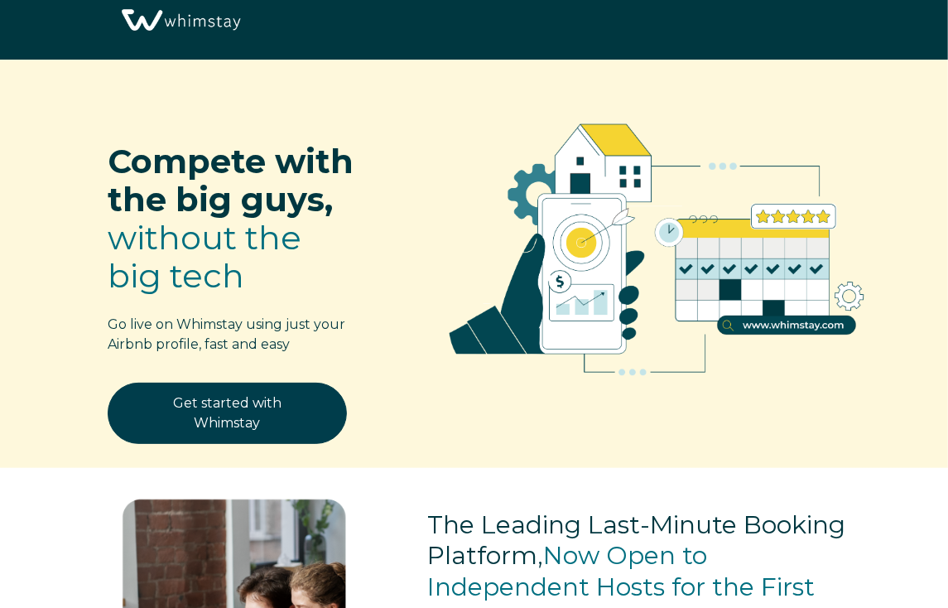
scroll to position [0, 0]
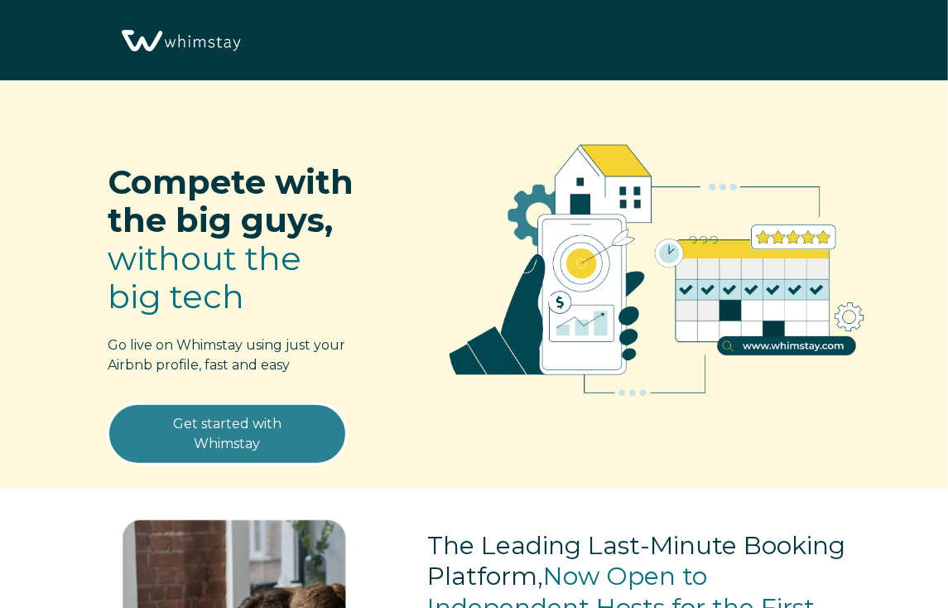
click at [292, 427] on link "Get started with Whimstay" at bounding box center [227, 433] width 239 height 61
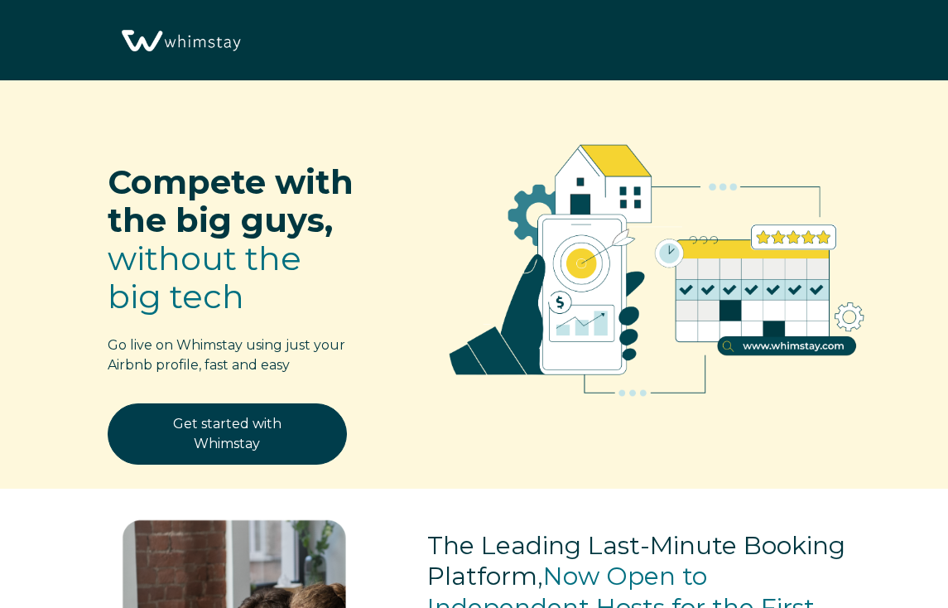
scroll to position [1946, 0]
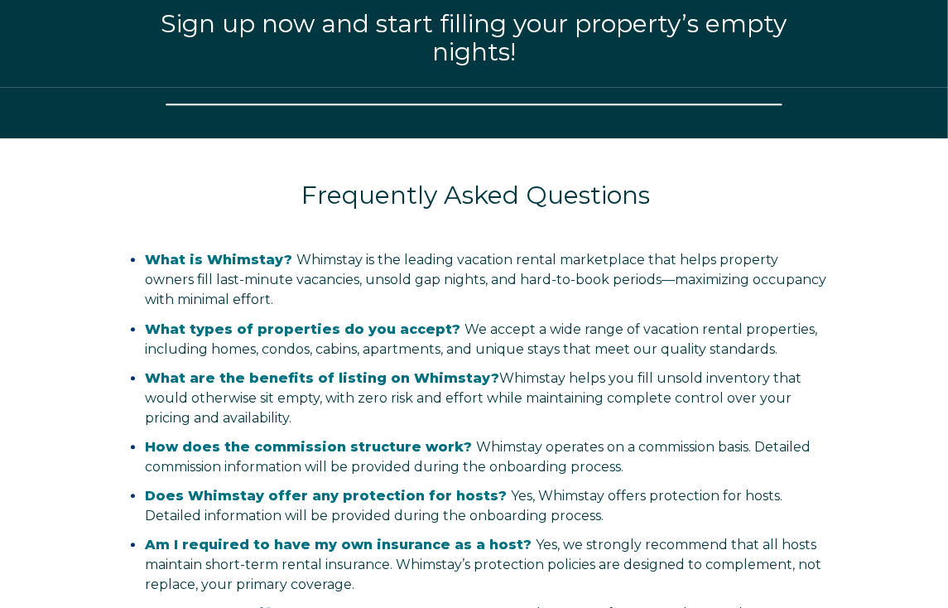
select select "MA"
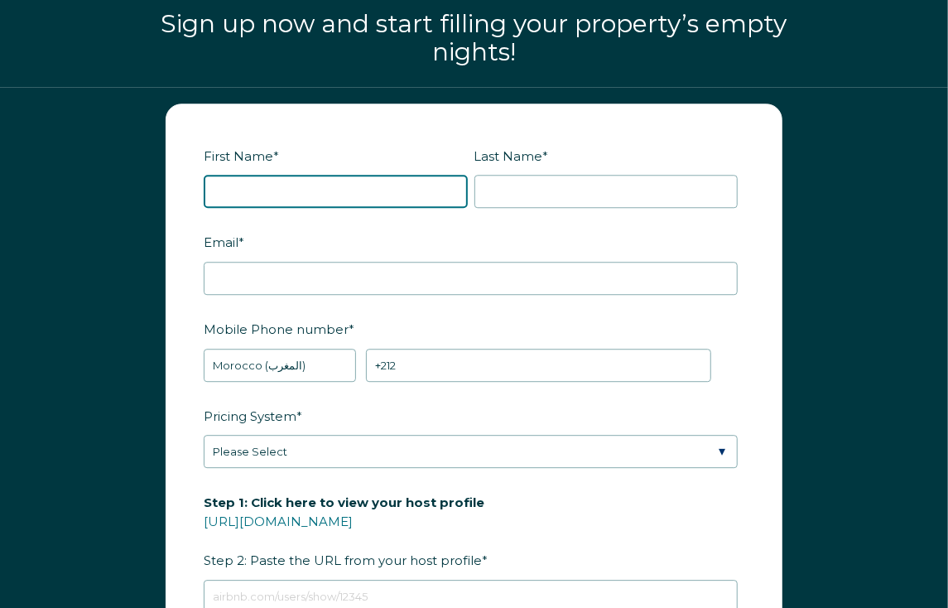
click at [364, 175] on input "First Name *" at bounding box center [336, 191] width 264 height 33
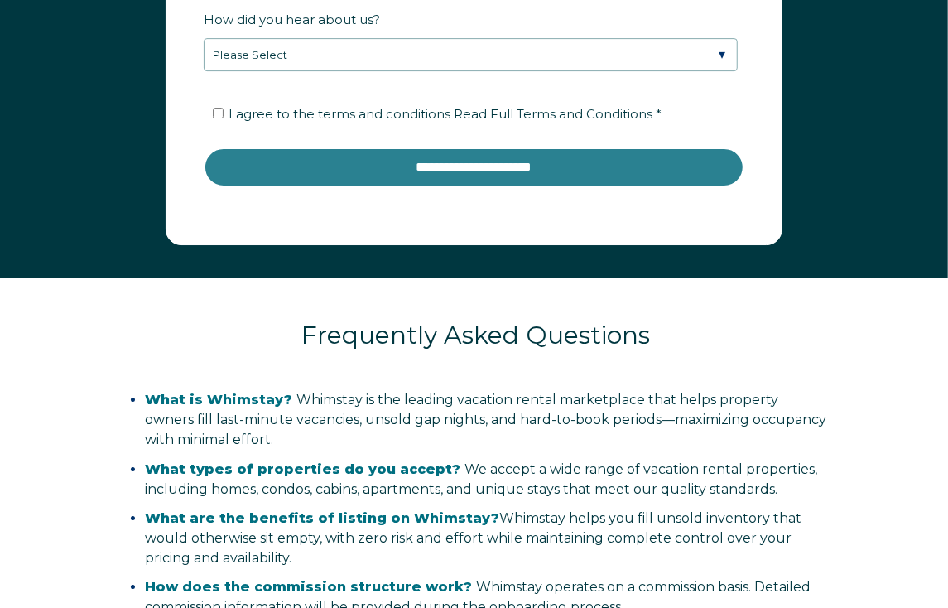
click at [434, 187] on input "**********" at bounding box center [474, 167] width 541 height 40
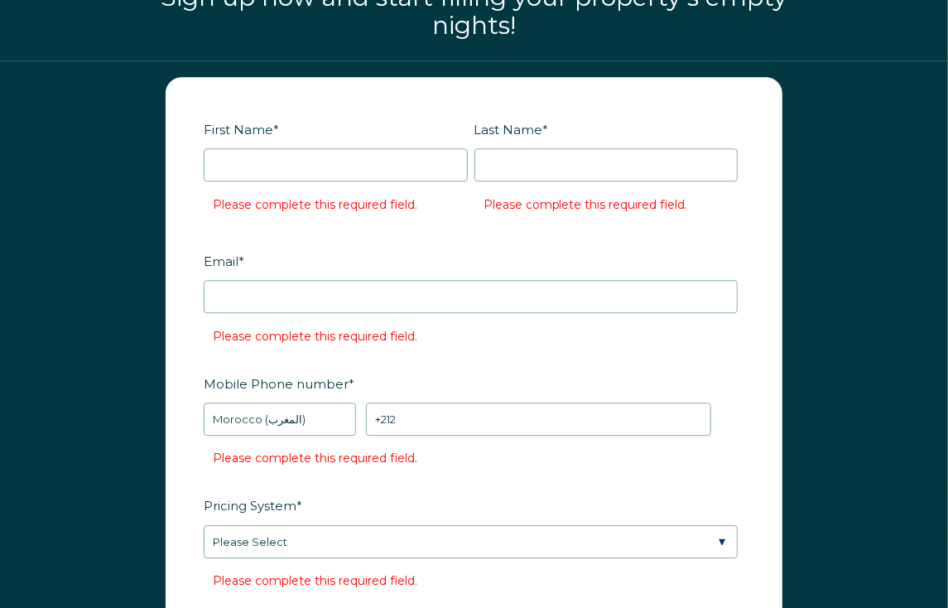
scroll to position [1963, 0]
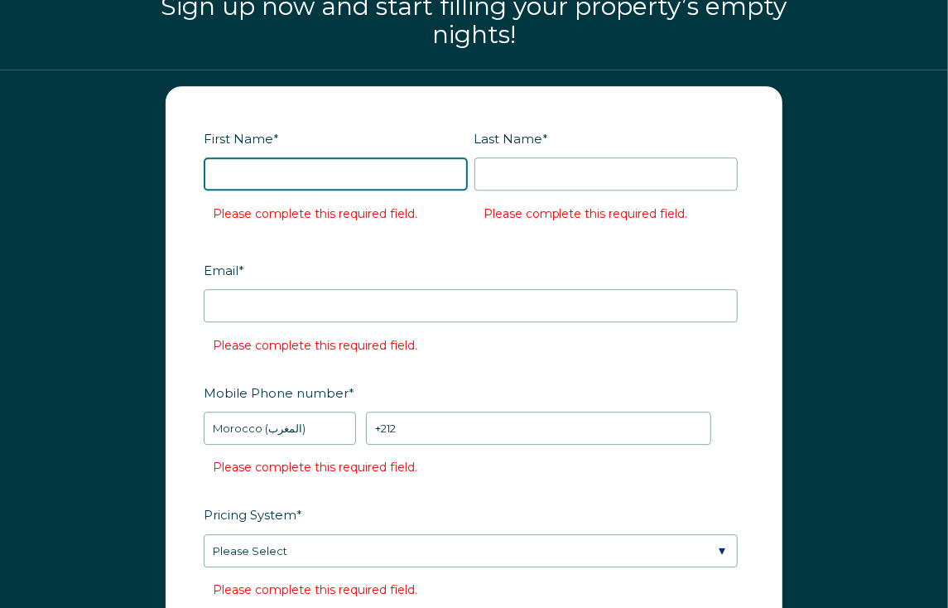
click at [325, 178] on input "First Name *" at bounding box center [336, 173] width 264 height 33
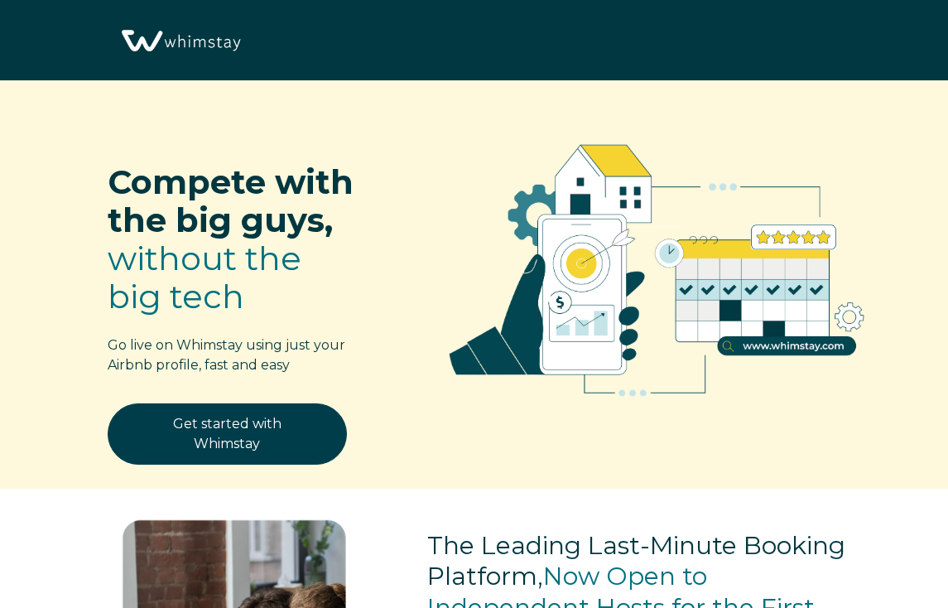
select select "MA"
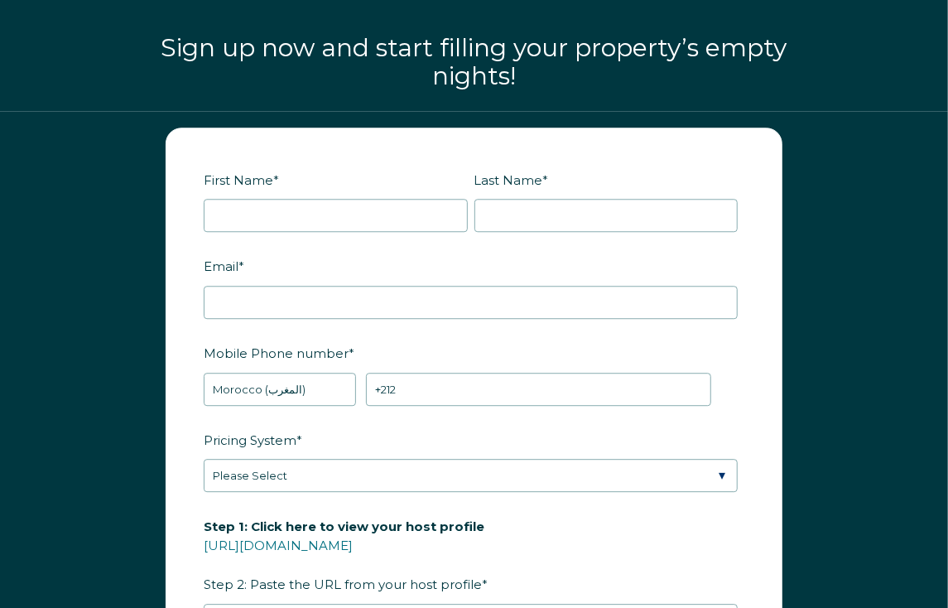
scroll to position [1926, 0]
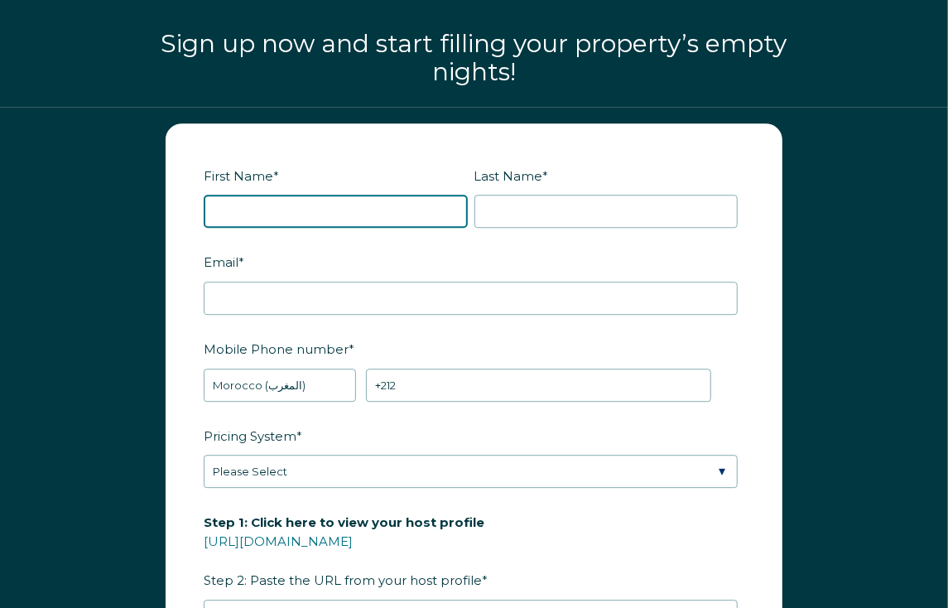
click at [390, 201] on input "First Name *" at bounding box center [336, 211] width 264 height 33
type input "i"
type input "ouail"
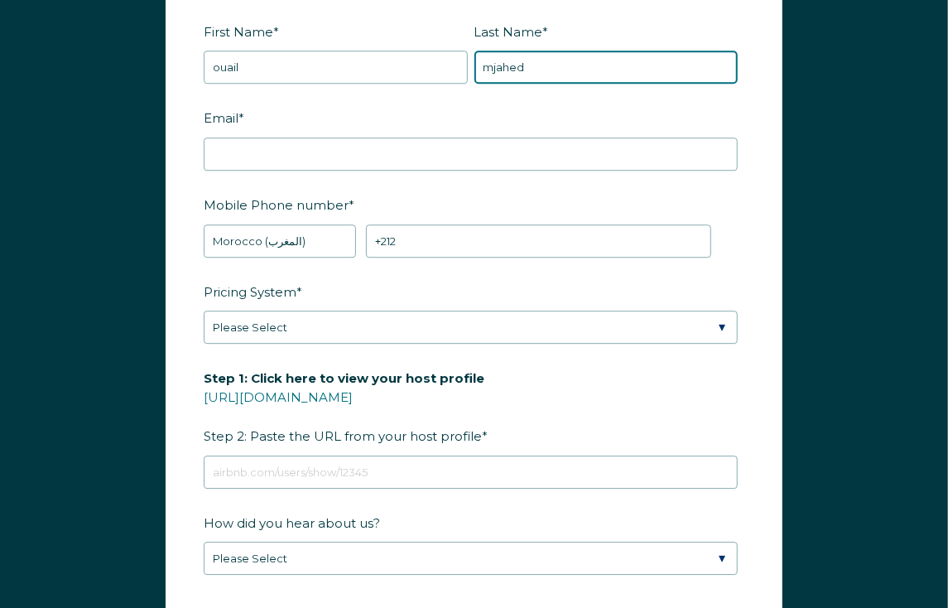
scroll to position [2072, 0]
type input "mjahed"
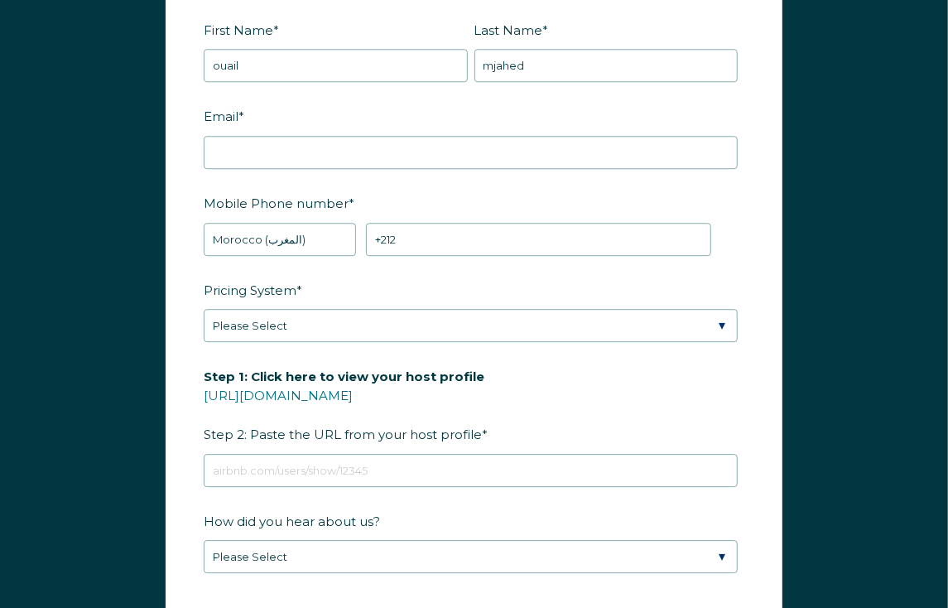
drag, startPoint x: 17, startPoint y: 0, endPoint x: 387, endPoint y: 108, distance: 385.6
click at [387, 108] on label "Email *" at bounding box center [474, 116] width 541 height 29
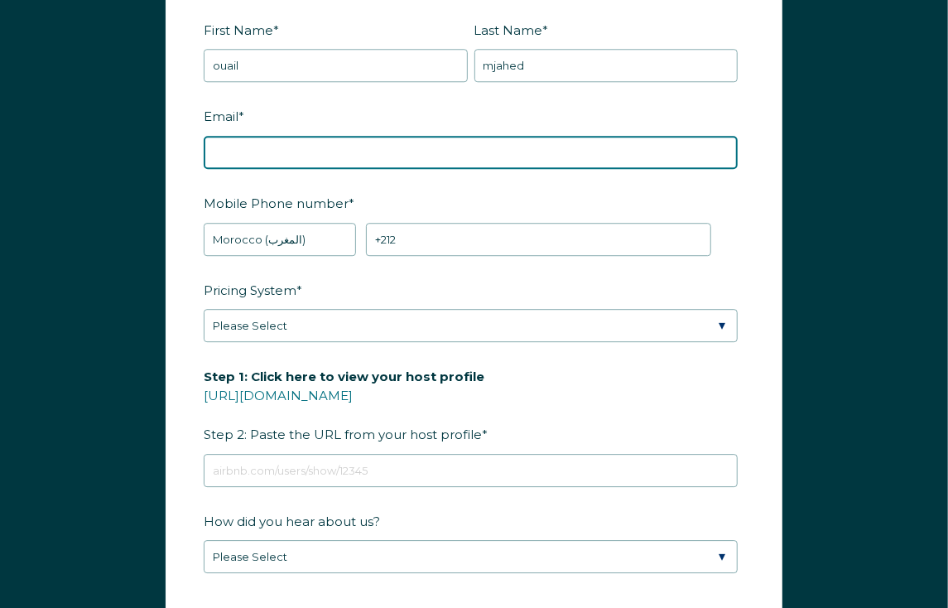
click at [387, 136] on input "Email *" at bounding box center [471, 152] width 534 height 33
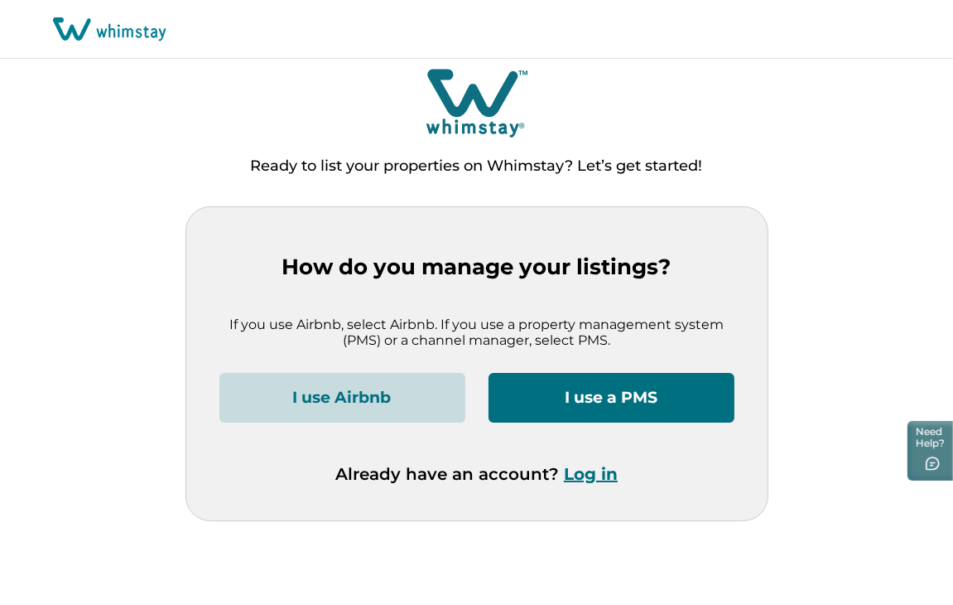
click at [384, 410] on button "I use Airbnb" at bounding box center [343, 398] width 246 height 50
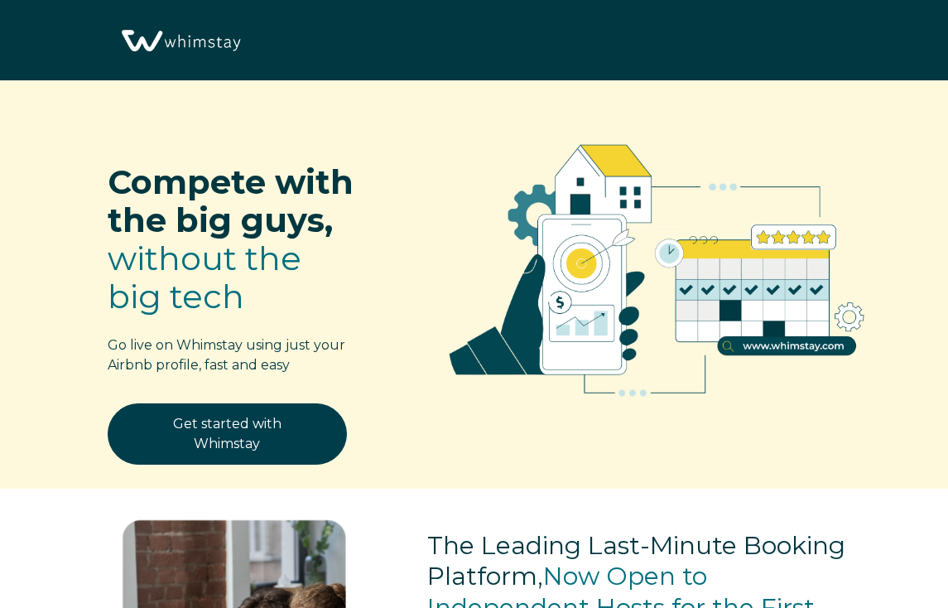
select select "MA"
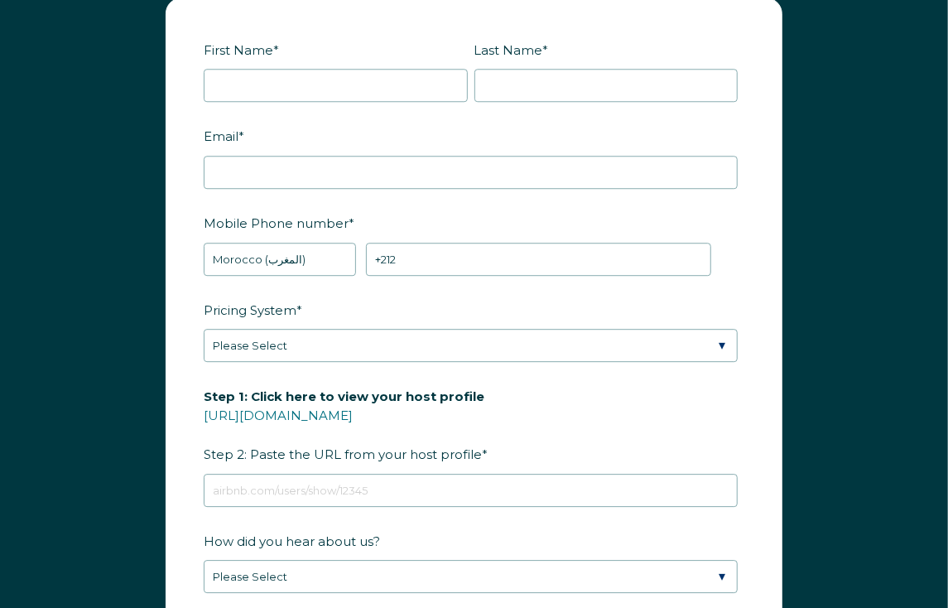
scroll to position [2062, 0]
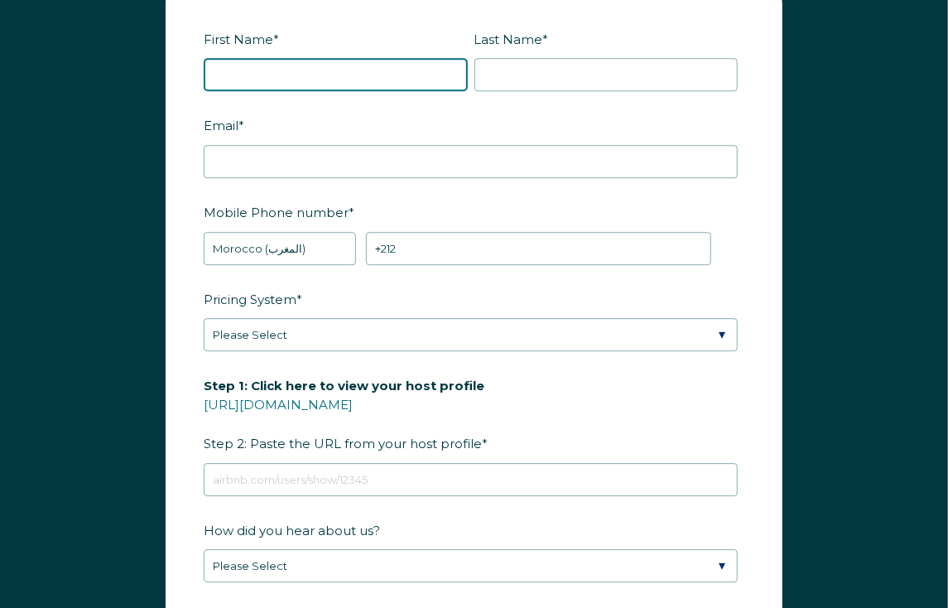
click at [277, 70] on input "First Name *" at bounding box center [336, 74] width 264 height 33
type input "ouail"
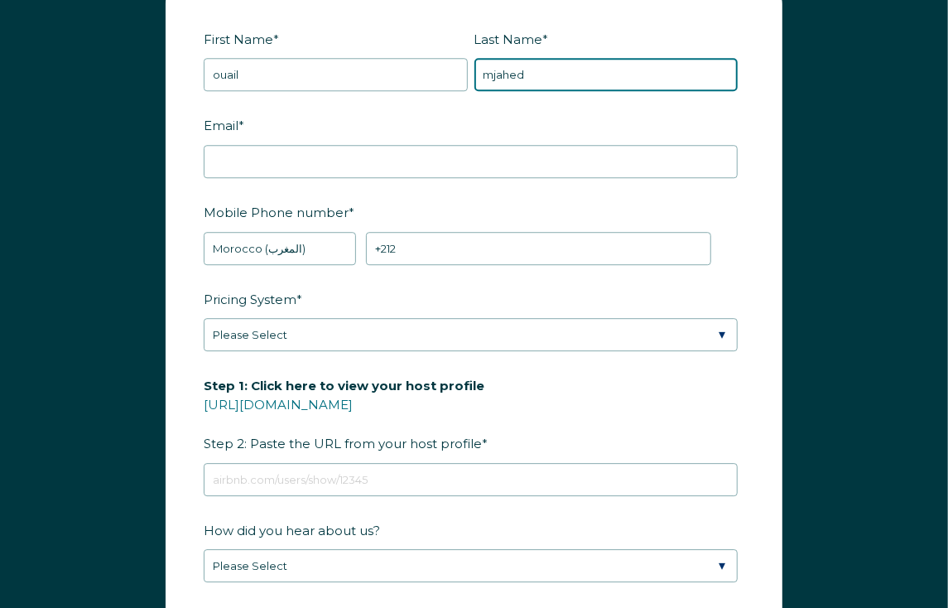
type input "mjahed"
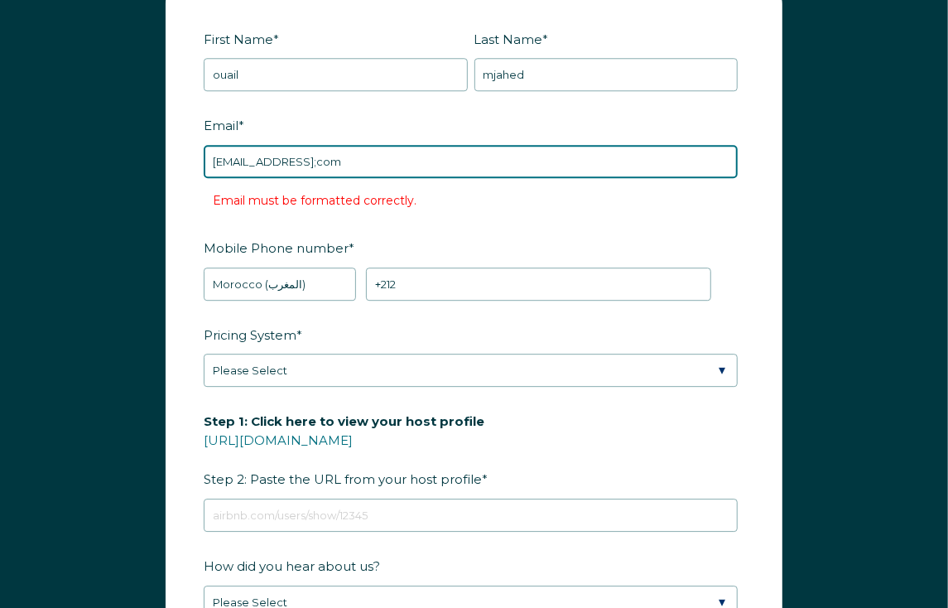
click at [363, 155] on input "[EMAIL_ADDRESS];com" at bounding box center [471, 161] width 534 height 33
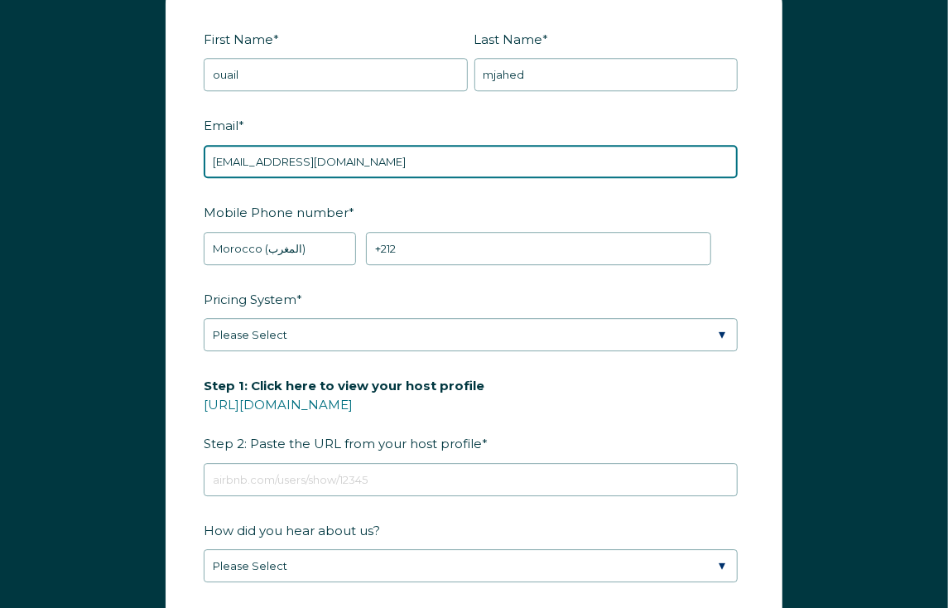
type input "[EMAIL_ADDRESS][DOMAIN_NAME]"
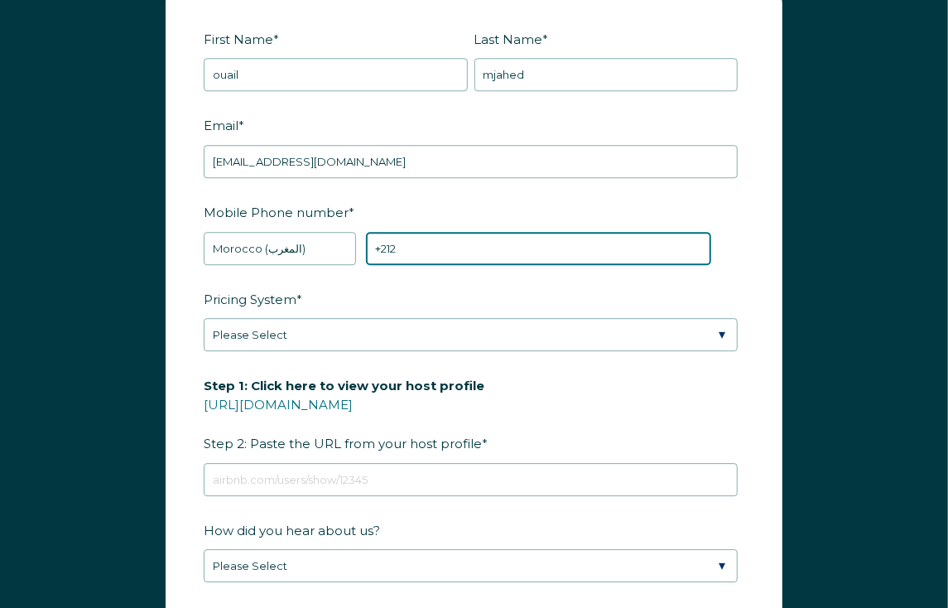
click at [462, 243] on input "+212" at bounding box center [538, 248] width 345 height 33
type input "[PHONE_NUMBER]"
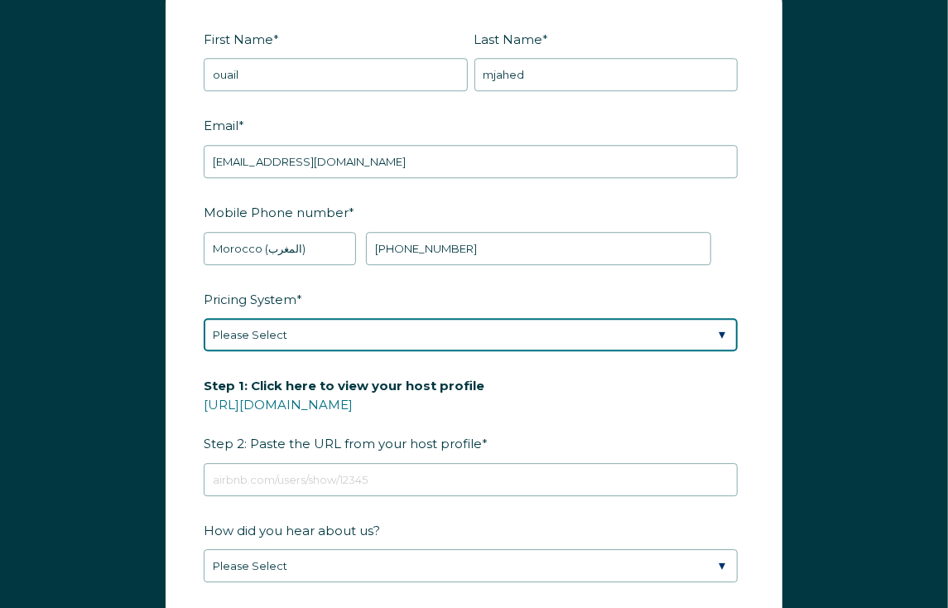
select select "Manual"
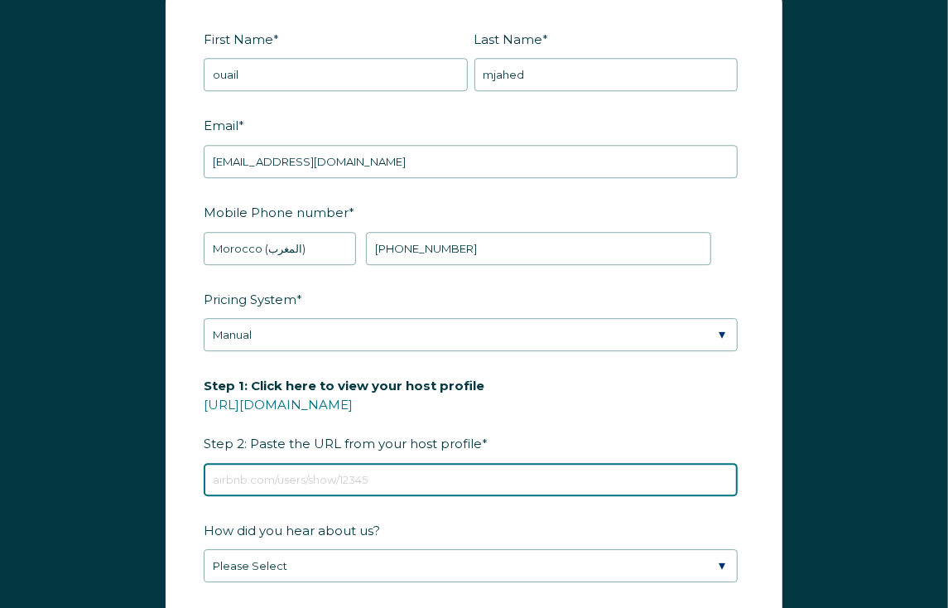
paste input "[URL][DOMAIN_NAME]"
type input "[URL][DOMAIN_NAME]"
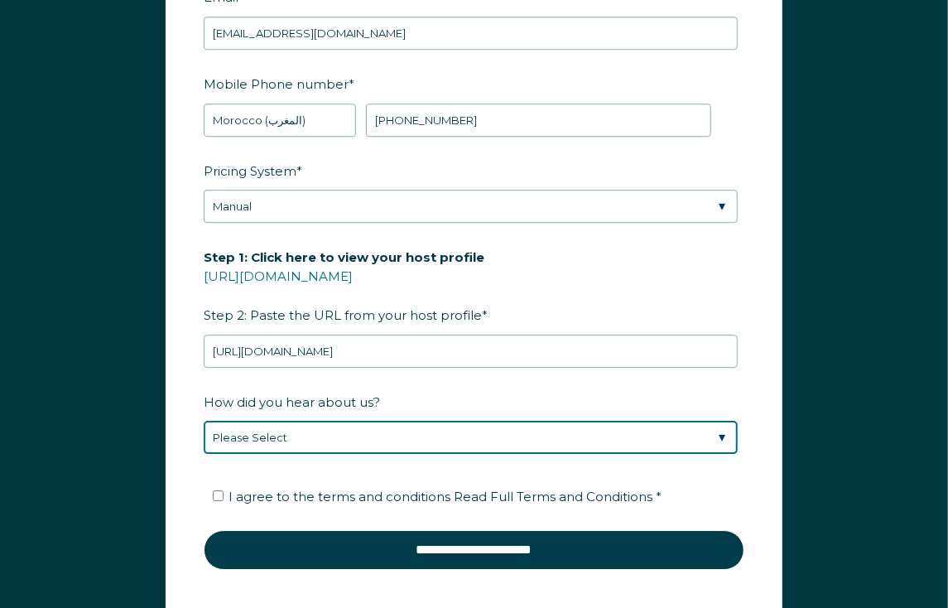
scroll to position [2192, 0]
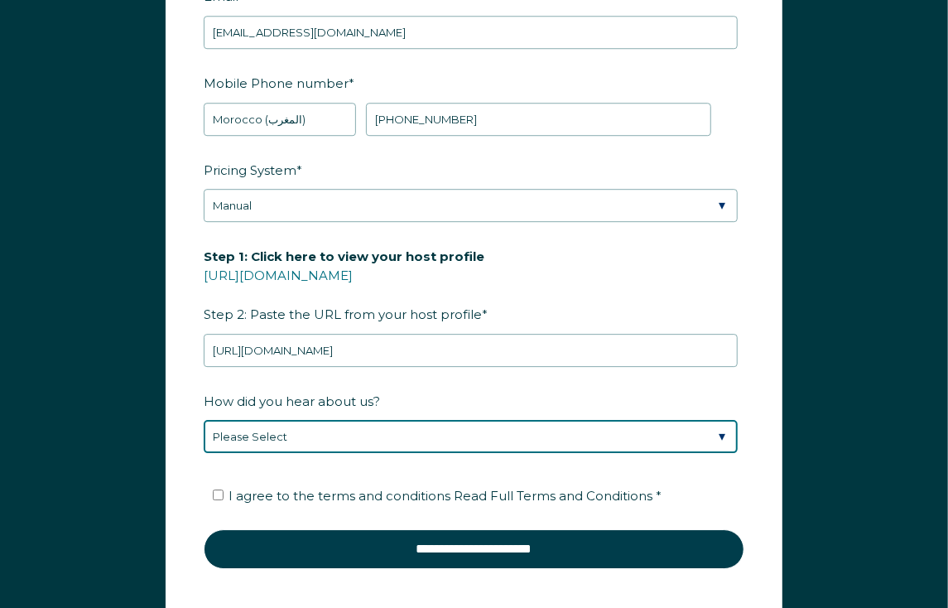
select select "Google Search"
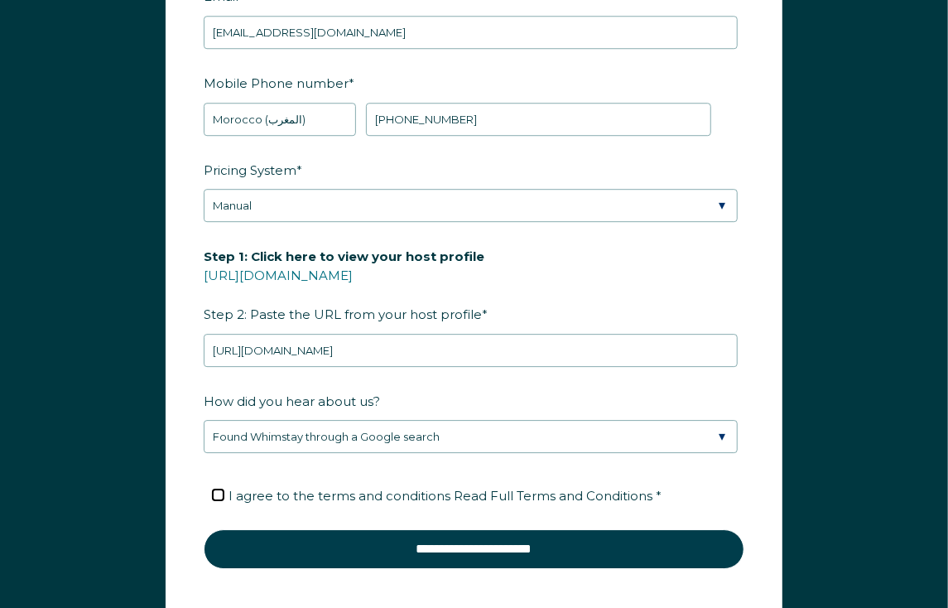
click at [213, 490] on input "I agree to the terms and conditions Read Full Terms and Conditions *" at bounding box center [218, 495] width 11 height 11
checkbox input "true"
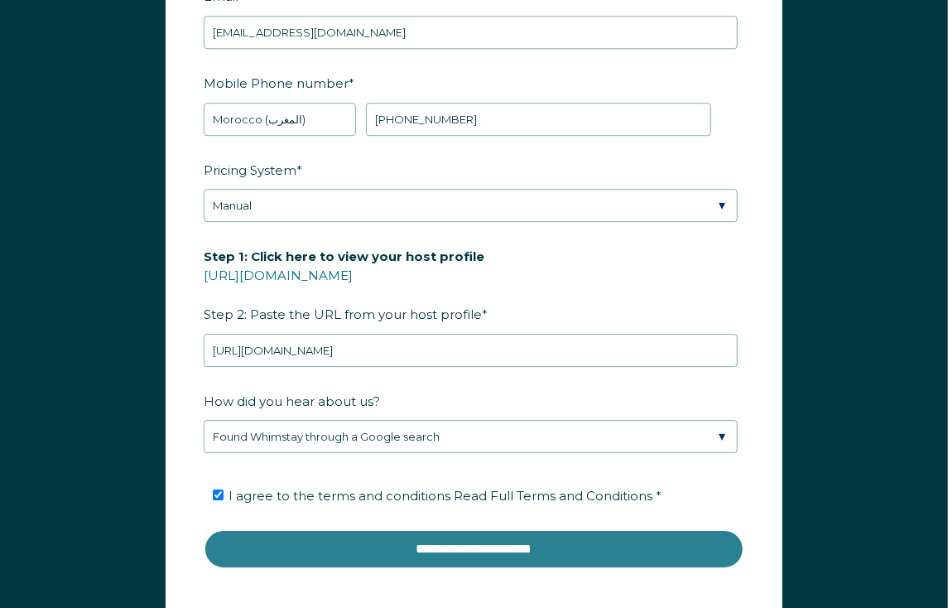
click at [204, 529] on input "**********" at bounding box center [474, 549] width 541 height 40
click at [490, 538] on input "**********" at bounding box center [474, 549] width 541 height 40
click at [698, 548] on input "**********" at bounding box center [474, 549] width 541 height 40
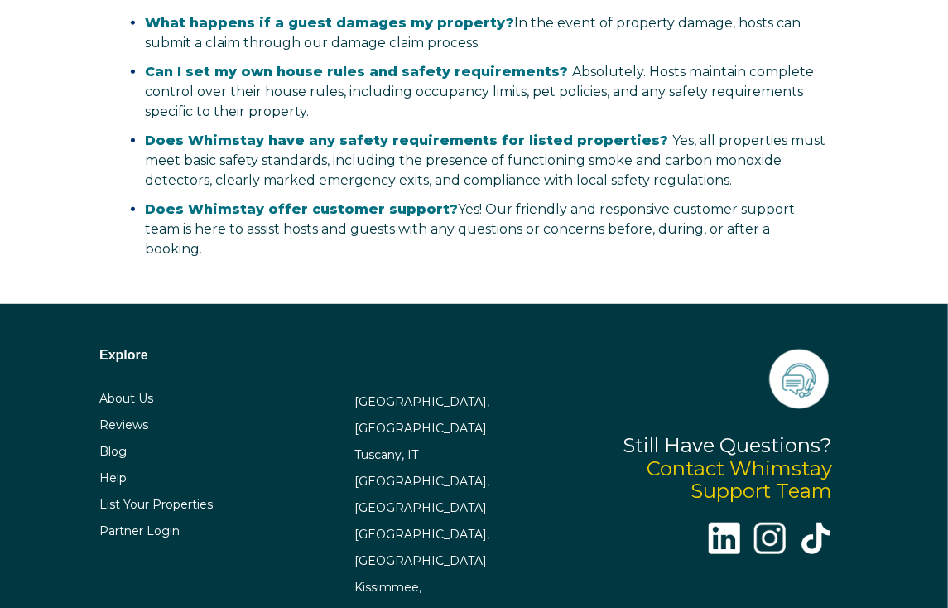
scroll to position [3335, 0]
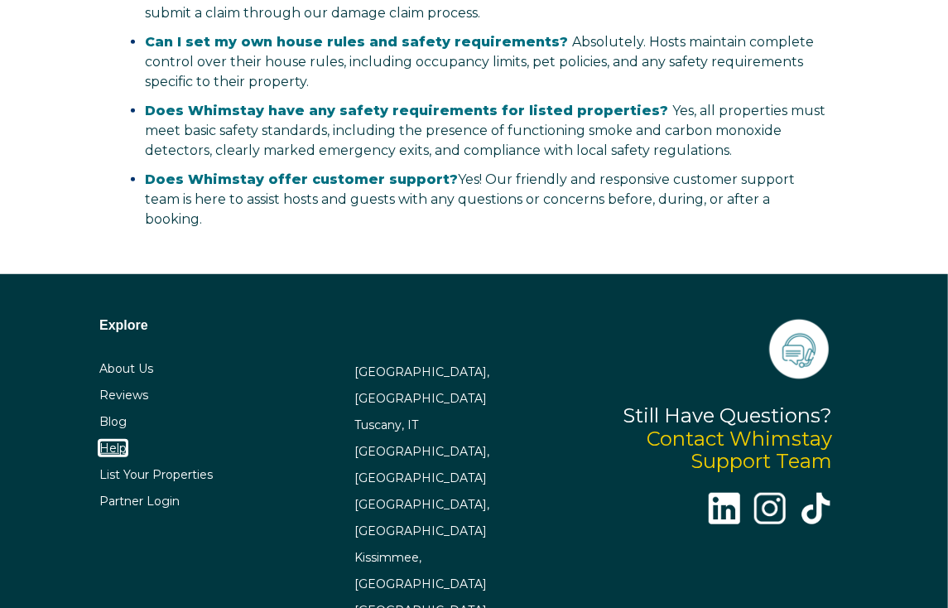
click at [115, 441] on link "Help" at bounding box center [112, 448] width 27 height 15
